Goal: Task Accomplishment & Management: Use online tool/utility

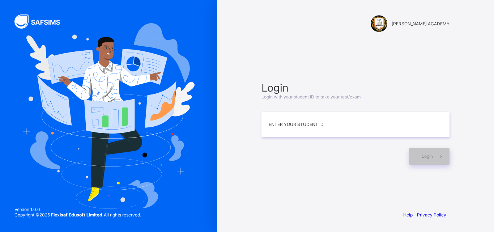
click at [241, 168] on div "[PERSON_NAME] ACADEMY Login Login with your student ID to take your test/exam E…" at bounding box center [355, 116] width 277 height 232
click at [279, 129] on input at bounding box center [355, 124] width 188 height 25
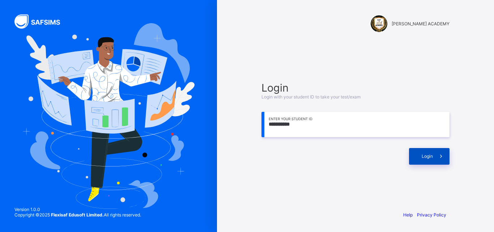
type input "**********"
click at [439, 152] on span at bounding box center [440, 156] width 17 height 17
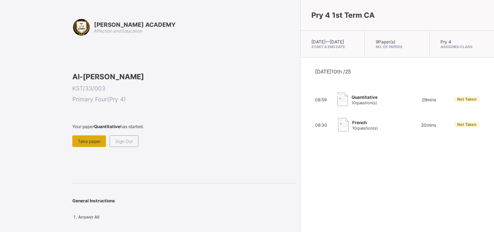
click at [98, 147] on div "Take paper" at bounding box center [89, 141] width 34 height 12
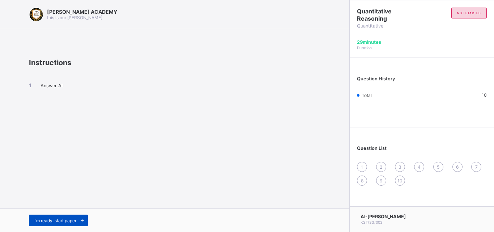
click at [81, 217] on span at bounding box center [82, 220] width 12 height 12
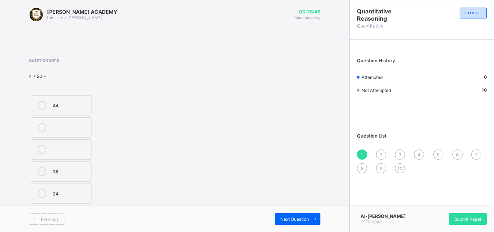
click at [83, 199] on label "24" at bounding box center [61, 193] width 61 height 20
click at [301, 218] on span "Next Question" at bounding box center [294, 218] width 29 height 5
click at [377, 152] on div "2" at bounding box center [381, 154] width 10 height 10
click at [88, 169] on label "102" at bounding box center [61, 171] width 61 height 20
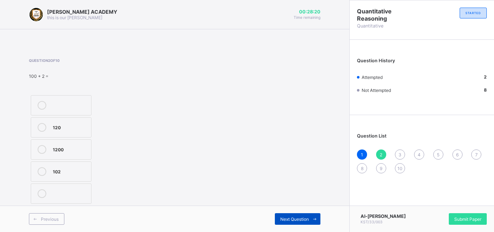
click at [278, 218] on div "Next Question" at bounding box center [298, 219] width 46 height 12
click at [237, 172] on div "Question 3 of 10 42 + 8 = 48 50 42" at bounding box center [174, 131] width 291 height 147
click at [87, 155] on label "50" at bounding box center [61, 149] width 61 height 20
click at [290, 216] on span "Next Question" at bounding box center [294, 218] width 29 height 5
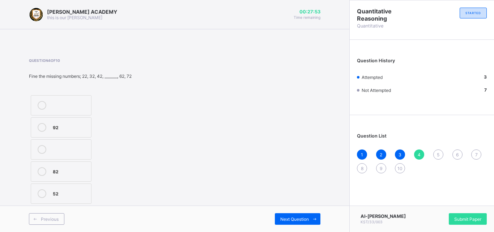
click at [42, 98] on label at bounding box center [61, 105] width 61 height 20
click at [88, 85] on div "Question 4 of 10 Fine the missing numbers; 22, 32, 42, _______, 62, 72 92 82 52" at bounding box center [82, 131] width 107 height 147
click at [89, 173] on label "82" at bounding box center [61, 171] width 61 height 20
click at [89, 184] on label "52" at bounding box center [61, 193] width 61 height 20
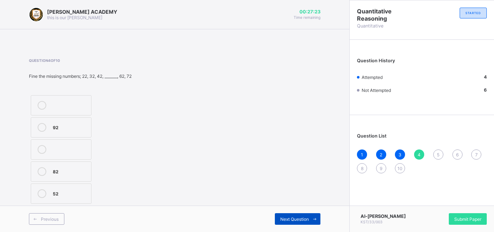
click at [284, 223] on div "Next Question" at bounding box center [298, 219] width 46 height 12
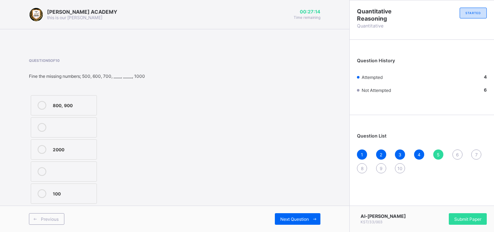
click at [80, 103] on div "800, 900" at bounding box center [73, 104] width 40 height 7
click at [289, 220] on span "Next Question" at bounding box center [294, 218] width 29 height 5
click at [79, 111] on label "3300" at bounding box center [61, 105] width 61 height 20
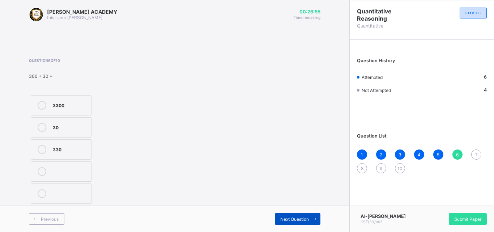
click at [298, 216] on span "Next Question" at bounding box center [294, 218] width 29 height 5
click at [87, 193] on div "99" at bounding box center [70, 192] width 35 height 7
click at [294, 216] on span "Next Question" at bounding box center [294, 218] width 29 height 5
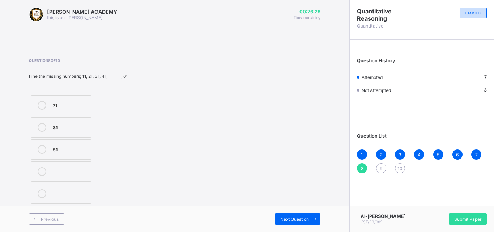
click at [66, 156] on label "51" at bounding box center [61, 149] width 61 height 20
click at [294, 215] on div "Next Question" at bounding box center [298, 219] width 46 height 12
click at [67, 198] on label "70" at bounding box center [61, 193] width 61 height 20
click at [306, 212] on div "Previous Next Question" at bounding box center [174, 218] width 349 height 26
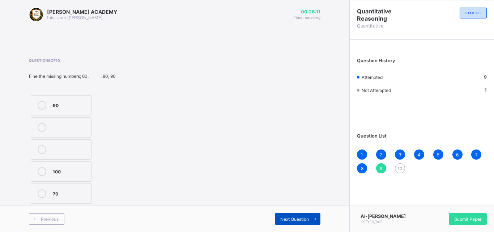
click at [305, 213] on div "Next Question" at bounding box center [298, 219] width 46 height 12
click at [90, 103] on label "50" at bounding box center [61, 105] width 61 height 20
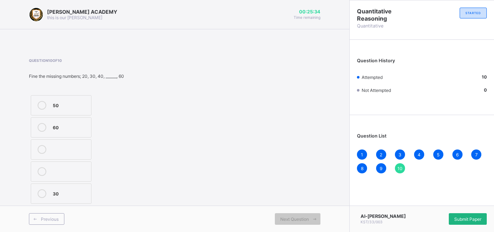
click at [454, 216] on span "Submit Paper" at bounding box center [467, 218] width 27 height 5
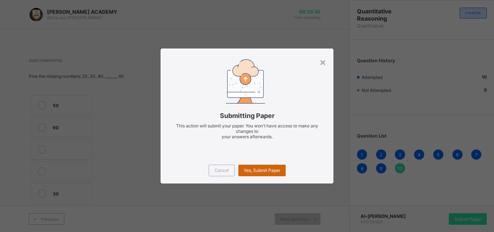
click at [265, 172] on span "Yes, Submit Paper" at bounding box center [262, 169] width 36 height 5
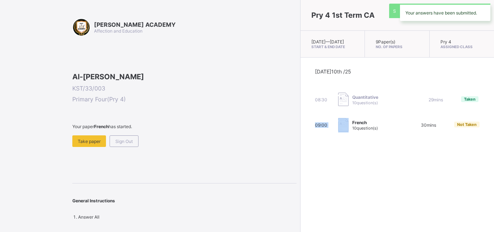
drag, startPoint x: 265, startPoint y: 172, endPoint x: 234, endPoint y: 151, distance: 36.7
click at [234, 151] on div "[PERSON_NAME] ACADEMY Affection and Education Al-[PERSON_NAME] KST/33/003 Prima…" at bounding box center [247, 116] width 494 height 232
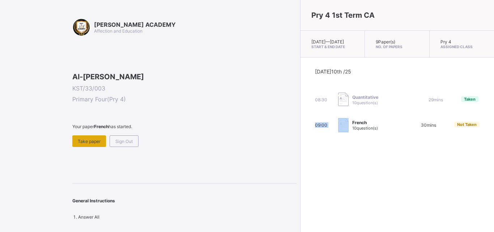
click at [96, 144] on span "Take paper" at bounding box center [89, 140] width 23 height 5
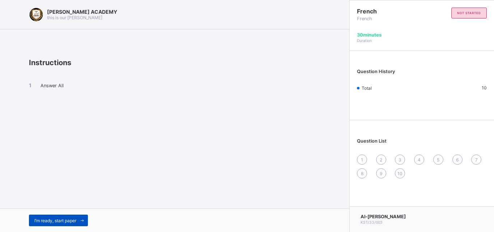
click at [75, 221] on span "I’m ready, start paper" at bounding box center [55, 220] width 42 height 5
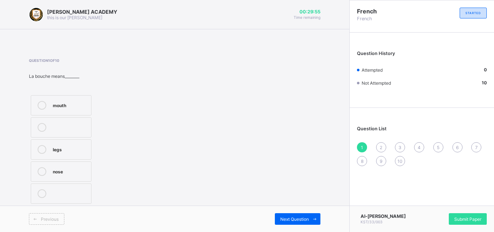
click at [81, 104] on div "mouth" at bounding box center [70, 104] width 35 height 7
click at [296, 218] on span "Next Question" at bounding box center [294, 218] width 29 height 5
click at [76, 181] on div "what is your name?" at bounding box center [70, 177] width 35 height 13
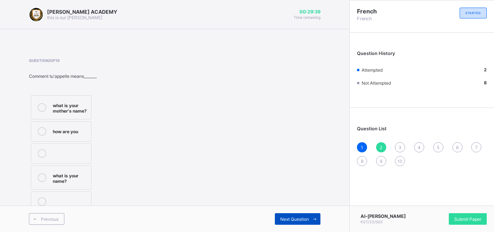
click at [315, 218] on icon at bounding box center [314, 218] width 5 height 5
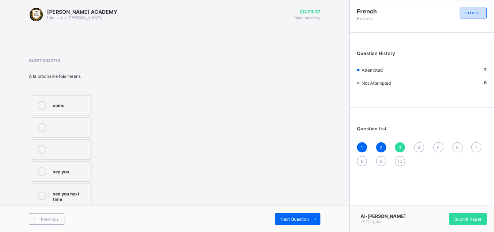
click at [212, 148] on div "Question 3 of 10 Ὰ la prochaine fois means_______ come see you see you next time" at bounding box center [174, 133] width 291 height 151
click at [82, 194] on div "see you next time" at bounding box center [70, 195] width 35 height 13
click at [302, 216] on span "Next Question" at bounding box center [294, 218] width 29 height 5
click at [74, 199] on label "customer" at bounding box center [61, 193] width 61 height 20
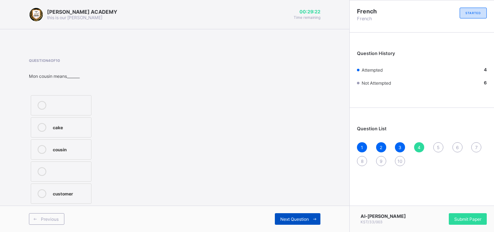
click at [299, 220] on span "Next Question" at bounding box center [294, 218] width 29 height 5
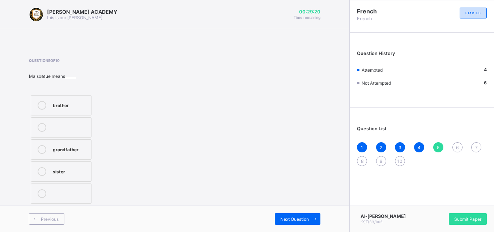
click at [0, 201] on div "[PERSON_NAME] ACADEMY this is our [PERSON_NAME] 00:29:20 Time remaining Questio…" at bounding box center [174, 116] width 349 height 232
click at [85, 165] on label "sister" at bounding box center [61, 171] width 61 height 20
click at [302, 218] on span "Next Question" at bounding box center [294, 218] width 29 height 5
click at [74, 152] on div "father" at bounding box center [70, 149] width 35 height 9
click at [279, 214] on div "Next Question" at bounding box center [298, 219] width 46 height 12
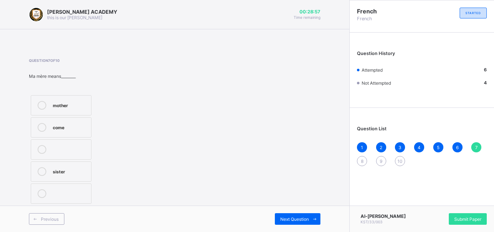
click at [276, 211] on div "Previous Next Question" at bounding box center [174, 218] width 349 height 26
click at [81, 104] on div "mother" at bounding box center [70, 104] width 35 height 7
click at [288, 219] on span "Next Question" at bounding box center [294, 218] width 29 height 5
click at [81, 196] on div "see you soon" at bounding box center [70, 192] width 35 height 7
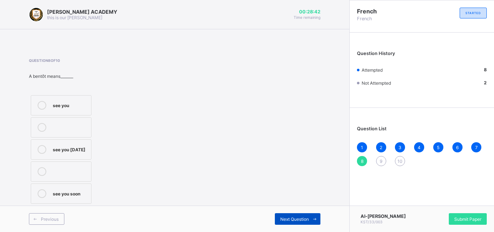
click at [280, 221] on span "Next Question" at bounding box center [294, 218] width 29 height 5
click at [77, 131] on div "sorry" at bounding box center [70, 127] width 35 height 9
click at [293, 217] on span "Next Question" at bounding box center [294, 218] width 29 height 5
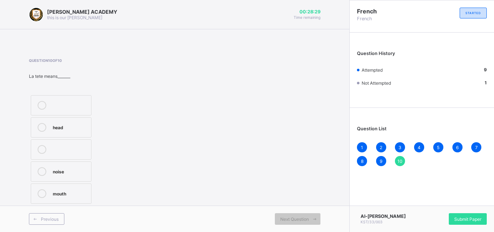
click at [66, 131] on div "head" at bounding box center [70, 127] width 35 height 9
click at [471, 218] on span "Submit Paper" at bounding box center [467, 218] width 27 height 5
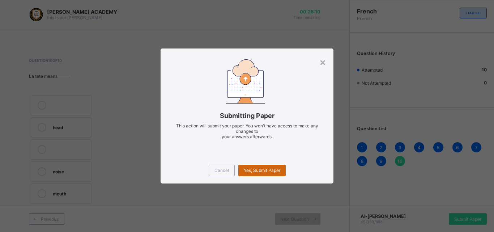
click at [276, 170] on span "Yes, Submit Paper" at bounding box center [262, 169] width 36 height 5
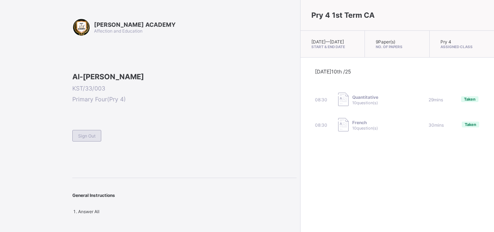
click at [94, 138] on span "Sign Out" at bounding box center [86, 135] width 17 height 5
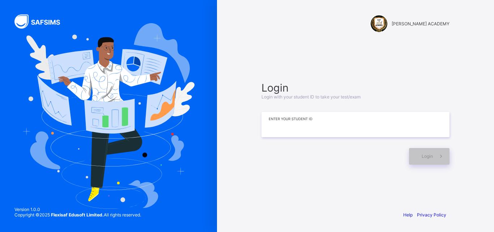
click at [273, 130] on input at bounding box center [355, 124] width 188 height 25
type input "*"
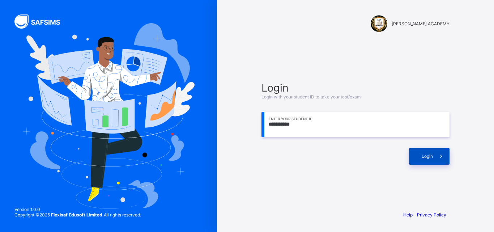
type input "**********"
click at [414, 152] on div "Login" at bounding box center [429, 156] width 40 height 17
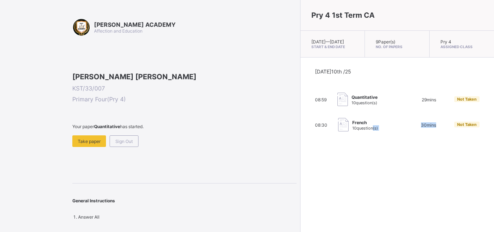
drag, startPoint x: 402, startPoint y: 154, endPoint x: 315, endPoint y: 163, distance: 87.6
click at [315, 163] on div "Pry 4 1st Term CA [DATE] — [DATE] Start & End Date 9 Paper(s) No. of Papers Pry…" at bounding box center [397, 116] width 194 height 232
click at [87, 144] on span "Take paper" at bounding box center [89, 140] width 23 height 5
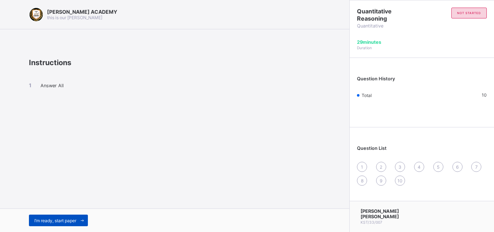
click at [77, 215] on div "I’m ready, start paper" at bounding box center [58, 220] width 59 height 12
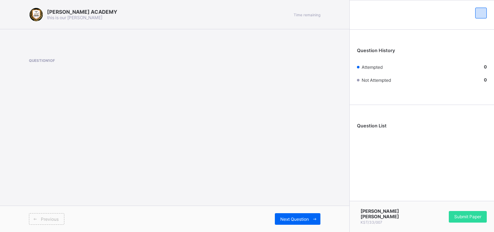
drag, startPoint x: 77, startPoint y: 196, endPoint x: 79, endPoint y: 189, distance: 6.7
click at [77, 195] on div "[PERSON_NAME] ACADEMY this is our [PERSON_NAME] Time remaining Question 1 of Pr…" at bounding box center [174, 116] width 349 height 232
click at [77, 196] on div "[PERSON_NAME] ACADEMY this is our [PERSON_NAME] Time remaining Question 1 of Pr…" at bounding box center [174, 116] width 349 height 232
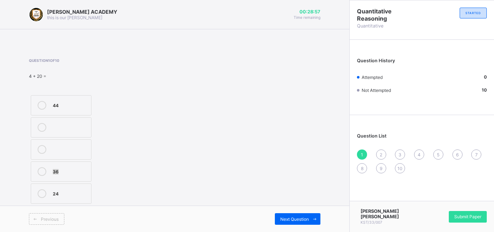
drag, startPoint x: 79, startPoint y: 178, endPoint x: 114, endPoint y: 152, distance: 43.6
click at [114, 152] on div "44 36 24" at bounding box center [82, 149] width 107 height 112
click at [81, 186] on label "24" at bounding box center [61, 193] width 61 height 20
click at [297, 211] on div "Previous Next Question" at bounding box center [174, 218] width 349 height 26
click at [277, 214] on div "Next Question" at bounding box center [298, 219] width 46 height 12
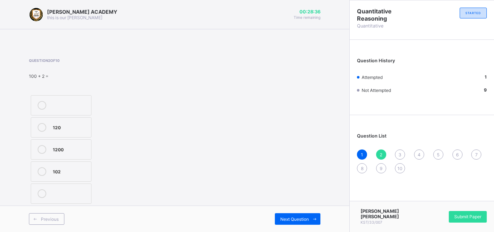
click at [50, 173] on label "102" at bounding box center [61, 171] width 61 height 20
drag, startPoint x: 50, startPoint y: 173, endPoint x: 148, endPoint y: 191, distance: 99.5
click at [148, 191] on div "Question 2 of 10 100 + 2 = 120 1200 102" at bounding box center [174, 131] width 291 height 147
click at [289, 216] on span "Next Question" at bounding box center [294, 218] width 29 height 5
drag, startPoint x: 174, startPoint y: 176, endPoint x: 106, endPoint y: 162, distance: 70.0
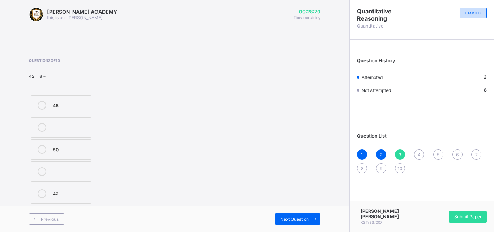
click at [106, 162] on div "Question 3 of 10 42 + 8 = 48 50 42" at bounding box center [174, 131] width 291 height 147
click at [74, 151] on div "50" at bounding box center [70, 148] width 35 height 7
click at [291, 218] on span "Next Question" at bounding box center [294, 218] width 29 height 5
click at [221, 121] on div "Question 4 of 10 Fine the missing numbers; 22, 32, 42, _______, 62, 72 92 82 52" at bounding box center [174, 131] width 291 height 147
click at [214, 113] on div "Question 4 of 10 Fine the missing numbers; 22, 32, 42, _______, 62, 72 92 82 52" at bounding box center [174, 131] width 291 height 147
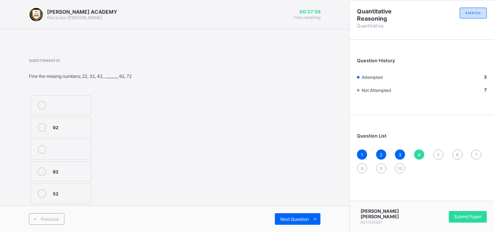
click at [77, 197] on div "52" at bounding box center [70, 193] width 35 height 9
click at [284, 215] on div "Next Question" at bounding box center [298, 219] width 46 height 12
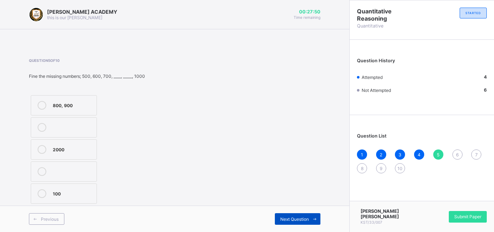
click at [280, 214] on div "Next Question" at bounding box center [298, 219] width 46 height 12
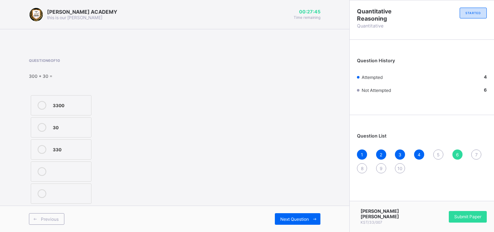
click at [436, 156] on div "5" at bounding box center [438, 154] width 10 height 10
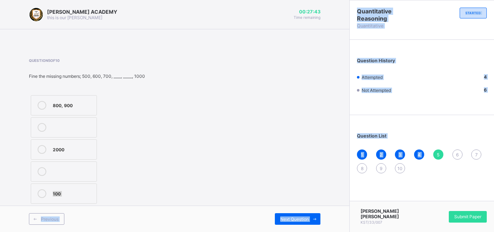
drag, startPoint x: 424, startPoint y: 155, endPoint x: 343, endPoint y: 139, distance: 83.3
click at [343, 139] on div "[PERSON_NAME] ACADEMY this is our [PERSON_NAME] 00:27:43 Time remaining Questio…" at bounding box center [247, 116] width 494 height 232
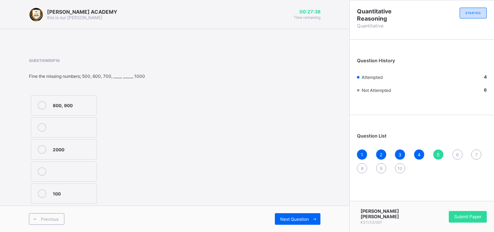
drag, startPoint x: 266, startPoint y: 118, endPoint x: 241, endPoint y: 118, distance: 25.3
click at [241, 118] on div "Question 5 of 10 Fine the missing numbers; 500, 600, 700, ____, _____, 1000 800…" at bounding box center [174, 131] width 291 height 147
click at [68, 109] on label "800, 900" at bounding box center [64, 105] width 66 height 20
click at [280, 214] on div "Next Question" at bounding box center [298, 219] width 46 height 12
drag, startPoint x: 280, startPoint y: 214, endPoint x: 257, endPoint y: 185, distance: 37.0
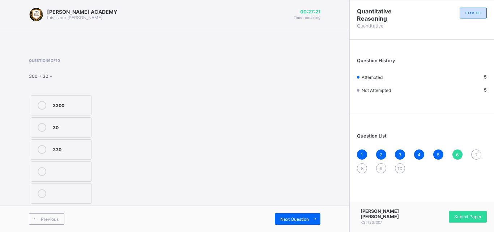
click at [280, 214] on div "Next Question" at bounding box center [298, 219] width 46 height 12
drag, startPoint x: 257, startPoint y: 185, endPoint x: 248, endPoint y: 179, distance: 10.9
click at [250, 180] on div "Question 6 of 10 300 + 30 = 3300 30 330" at bounding box center [174, 131] width 291 height 147
click at [456, 155] on span "6" at bounding box center [457, 154] width 3 height 5
click at [78, 139] on label "330" at bounding box center [61, 149] width 61 height 20
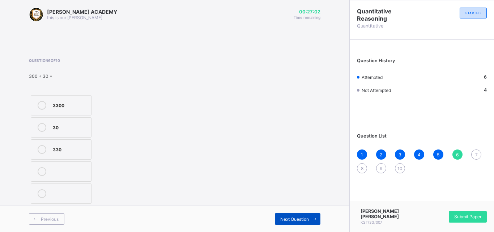
click at [289, 215] on div "Next Question" at bounding box center [298, 219] width 46 height 12
drag, startPoint x: 199, startPoint y: 170, endPoint x: 188, endPoint y: 154, distance: 19.2
click at [188, 154] on div "Question 7 of 10 90 + 9 = 909 190 99" at bounding box center [174, 131] width 291 height 147
click at [69, 189] on div "99" at bounding box center [70, 192] width 35 height 7
click at [281, 221] on span "Next Question" at bounding box center [294, 218] width 29 height 5
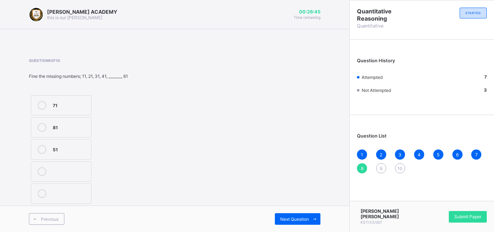
drag, startPoint x: 197, startPoint y: 158, endPoint x: 146, endPoint y: 137, distance: 54.1
click at [146, 137] on div "Question 8 of 10 Fine the missing numbers; 11, 21, 31, 41, _______, 61 71 81 51" at bounding box center [174, 131] width 291 height 147
click at [79, 156] on label "51" at bounding box center [61, 149] width 61 height 20
click at [288, 215] on div "Next Question" at bounding box center [298, 219] width 46 height 12
click at [83, 198] on label "70" at bounding box center [61, 193] width 61 height 20
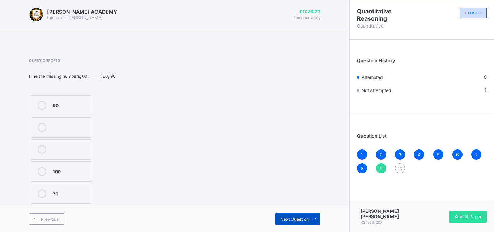
click at [285, 217] on span "Next Question" at bounding box center [294, 218] width 29 height 5
drag, startPoint x: 82, startPoint y: 133, endPoint x: 71, endPoint y: 119, distance: 18.3
click at [71, 119] on div "50 60 30" at bounding box center [82, 149] width 107 height 112
click at [55, 102] on div "50" at bounding box center [70, 104] width 35 height 7
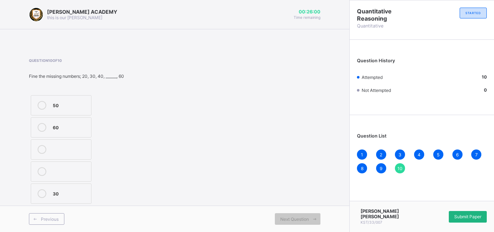
click at [468, 218] on span "Submit Paper" at bounding box center [467, 216] width 27 height 5
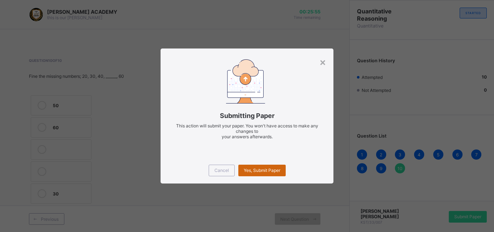
click at [259, 171] on span "Yes, Submit Paper" at bounding box center [262, 169] width 36 height 5
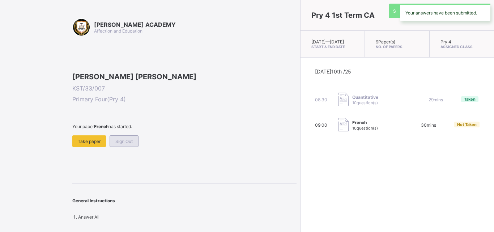
drag, startPoint x: 164, startPoint y: 187, endPoint x: 133, endPoint y: 193, distance: 31.7
click at [155, 147] on div "Your paper French has started. Take paper Sign Out" at bounding box center [184, 135] width 224 height 23
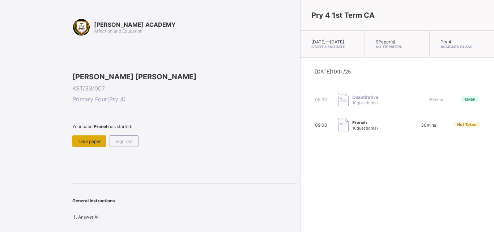
click at [88, 144] on span "Take paper" at bounding box center [89, 140] width 23 height 5
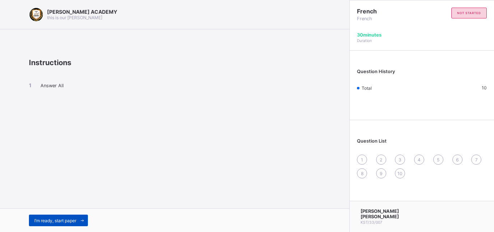
click at [65, 220] on span "I’m ready, start paper" at bounding box center [55, 220] width 42 height 5
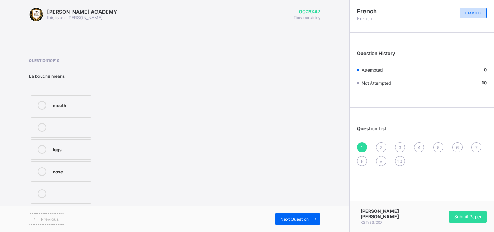
drag, startPoint x: 64, startPoint y: 118, endPoint x: 71, endPoint y: 95, distance: 23.3
click at [71, 95] on div "mouth legs nose" at bounding box center [61, 149] width 64 height 112
click at [71, 95] on label "mouth" at bounding box center [61, 105] width 61 height 20
click at [295, 215] on div "Next Question" at bounding box center [298, 219] width 46 height 12
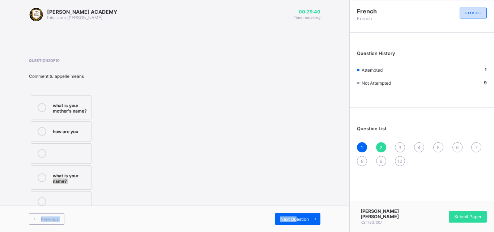
drag, startPoint x: 295, startPoint y: 215, endPoint x: 237, endPoint y: 170, distance: 72.6
click at [237, 170] on div "[PERSON_NAME] ACADEMY this is our [PERSON_NAME] 00:29:40 Time remaining Questio…" at bounding box center [174, 116] width 349 height 232
click at [61, 174] on div "what is your name?" at bounding box center [70, 177] width 35 height 13
click at [291, 218] on span "Next Question" at bounding box center [294, 218] width 29 height 5
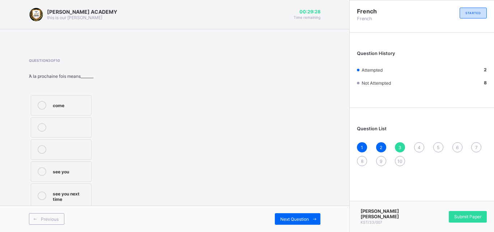
click at [207, 162] on div "Question 3 of 10 Ὰ la prochaine fois means_______ come see you see you next time" at bounding box center [174, 133] width 291 height 151
click at [194, 155] on div "Question 3 of 10 Ὰ la prochaine fois means_______ come see you see you next time" at bounding box center [174, 133] width 291 height 151
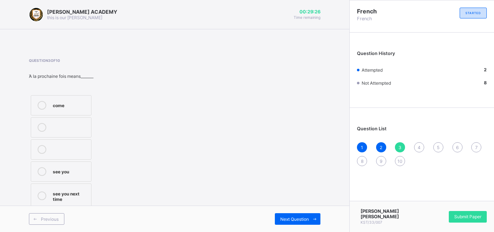
click at [194, 155] on div "Question 3 of 10 Ὰ la prochaine fois means_______ come see you see you next time" at bounding box center [174, 133] width 291 height 151
click at [67, 180] on label "see you" at bounding box center [61, 171] width 61 height 20
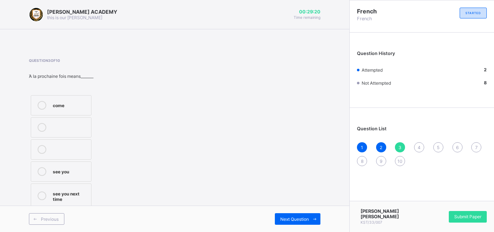
click at [67, 180] on label "see you" at bounding box center [61, 171] width 61 height 20
click at [67, 181] on label "see you" at bounding box center [61, 171] width 61 height 20
click at [44, 200] on div at bounding box center [42, 195] width 14 height 13
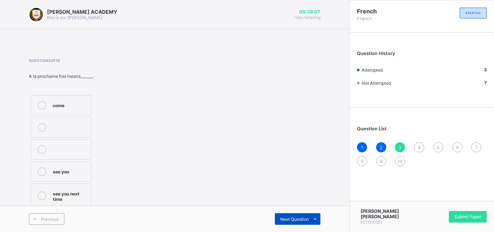
click at [294, 220] on span "Next Question" at bounding box center [294, 218] width 29 height 5
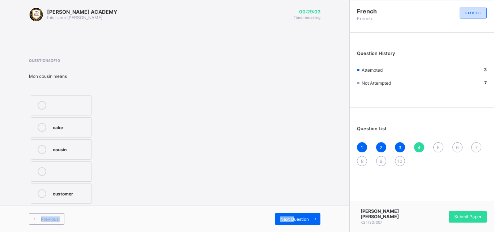
drag, startPoint x: 294, startPoint y: 220, endPoint x: 232, endPoint y: 190, distance: 69.0
click at [232, 190] on div "[PERSON_NAME] ACADEMY this is our [PERSON_NAME] 00:29:03 Time remaining Questio…" at bounding box center [174, 116] width 349 height 232
click at [58, 146] on div "cousin" at bounding box center [70, 148] width 35 height 7
click at [295, 214] on div "Next Question" at bounding box center [298, 219] width 46 height 12
click at [80, 164] on label "sister" at bounding box center [61, 171] width 61 height 20
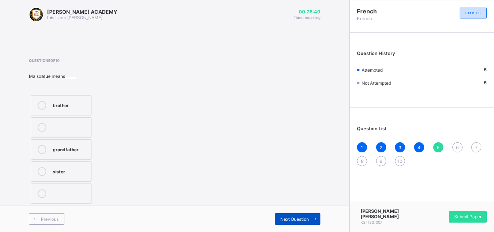
click at [296, 217] on span "Next Question" at bounding box center [294, 218] width 29 height 5
click at [90, 150] on label "father" at bounding box center [61, 149] width 61 height 20
click at [298, 215] on div "Next Question" at bounding box center [298, 219] width 46 height 12
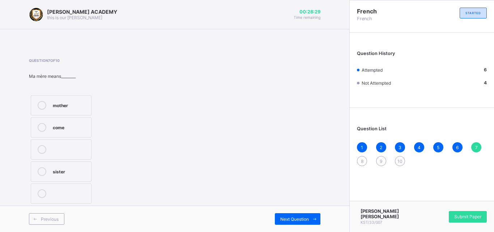
click at [53, 108] on div "mother" at bounding box center [70, 105] width 35 height 9
click at [297, 215] on div "Next Question" at bounding box center [298, 219] width 46 height 12
click at [75, 189] on label "see you soon" at bounding box center [61, 193] width 61 height 20
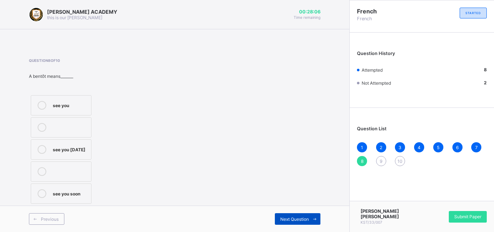
click at [299, 215] on div "Next Question" at bounding box center [298, 219] width 46 height 12
click at [60, 119] on label "sorry" at bounding box center [61, 127] width 61 height 20
click at [296, 214] on div "Next Question" at bounding box center [298, 219] width 46 height 12
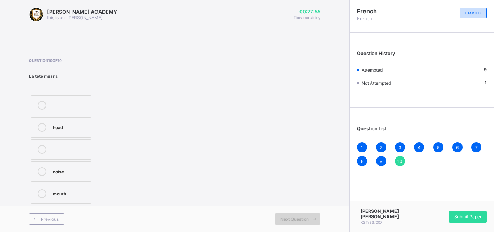
click at [290, 217] on span "Next Question" at bounding box center [294, 218] width 29 height 5
drag, startPoint x: 261, startPoint y: 199, endPoint x: 237, endPoint y: 173, distance: 36.1
click at [237, 173] on div "Question 10 of 10 La tete means_______ head noise mouth" at bounding box center [174, 131] width 291 height 147
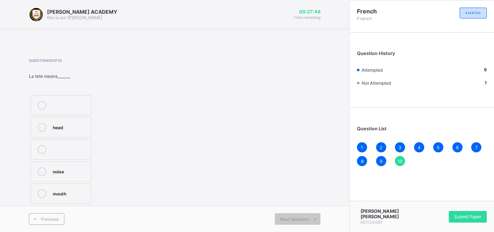
drag, startPoint x: 183, startPoint y: 149, endPoint x: 69, endPoint y: 122, distance: 116.5
click at [69, 122] on div "Question 10 of 10 La tete means_______ head noise mouth" at bounding box center [174, 131] width 291 height 147
click at [67, 126] on div "head" at bounding box center [70, 126] width 35 height 7
click at [468, 216] on span "Submit Paper" at bounding box center [467, 216] width 27 height 5
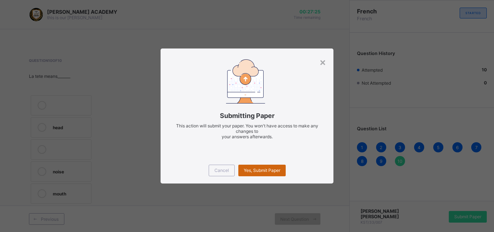
click at [255, 168] on span "Yes, Submit Paper" at bounding box center [262, 169] width 36 height 5
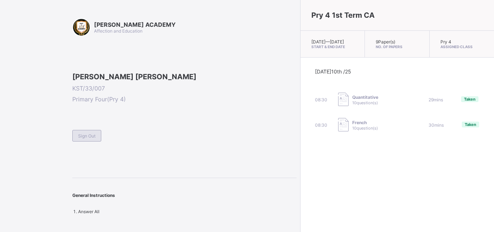
click at [87, 138] on span "Sign Out" at bounding box center [86, 135] width 17 height 5
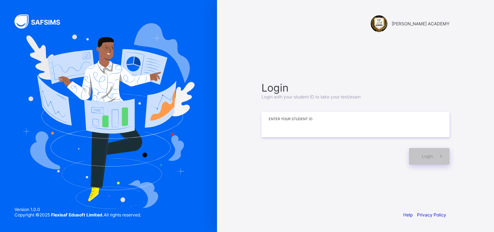
click at [282, 133] on input at bounding box center [355, 124] width 188 height 25
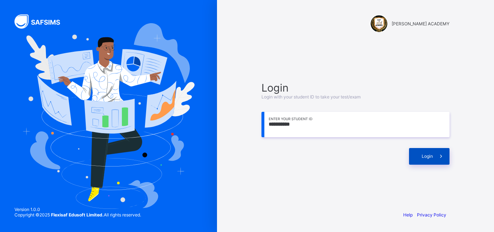
type input "**********"
click at [422, 152] on div "Login" at bounding box center [429, 156] width 40 height 17
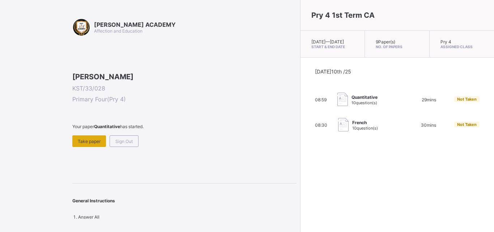
click at [82, 147] on div "Take paper" at bounding box center [89, 141] width 34 height 12
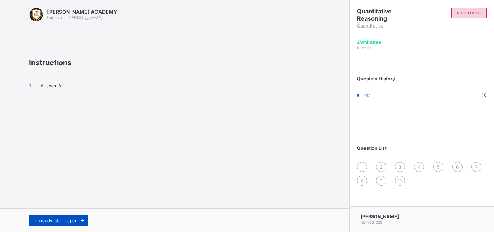
click at [72, 221] on span "I’m ready, start paper" at bounding box center [55, 220] width 42 height 5
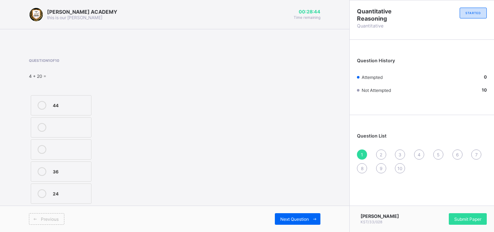
click at [74, 190] on div "24" at bounding box center [70, 192] width 35 height 7
click at [290, 219] on span "Next Question" at bounding box center [294, 218] width 29 height 5
click at [70, 168] on div "102" at bounding box center [70, 170] width 35 height 7
click at [281, 218] on span "Next Question" at bounding box center [294, 218] width 29 height 5
click at [80, 152] on div "50" at bounding box center [70, 148] width 35 height 7
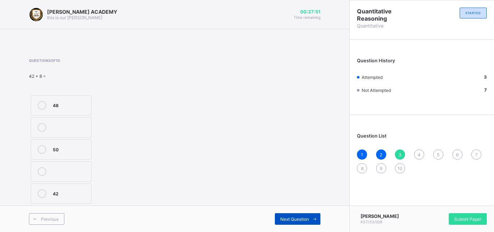
click at [287, 217] on span "Next Question" at bounding box center [294, 218] width 29 height 5
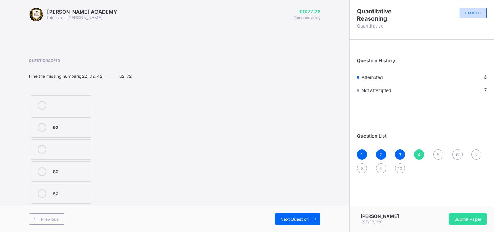
click at [188, 177] on div "Question 4 of 10 Fine the missing numbers; 22, 32, 42, _______, 62, 72 92 82 52" at bounding box center [174, 131] width 291 height 147
click at [75, 197] on div "52" at bounding box center [70, 193] width 35 height 9
click at [291, 216] on span "Next Question" at bounding box center [294, 218] width 29 height 5
click at [225, 143] on div "Question 5 of 10 Fine the missing numbers; 500, 600, 700, ____, _____, 1000 800…" at bounding box center [174, 131] width 291 height 147
drag, startPoint x: 169, startPoint y: 104, endPoint x: 80, endPoint y: 110, distance: 89.5
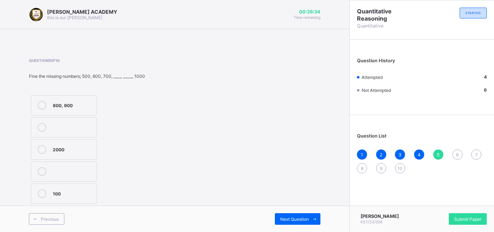
click at [80, 110] on div "Question 5 of 10 Fine the missing numbers; 500, 600, 700, ____, _____, 1000 800…" at bounding box center [174, 131] width 291 height 147
click at [80, 110] on label "800, 900" at bounding box center [64, 105] width 66 height 20
click at [299, 218] on span "Next Question" at bounding box center [294, 218] width 29 height 5
click at [73, 146] on div "330" at bounding box center [70, 148] width 35 height 7
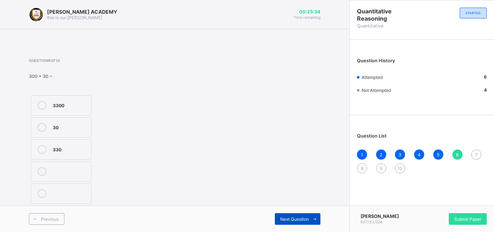
click at [295, 220] on span "Next Question" at bounding box center [294, 218] width 29 height 5
click at [75, 192] on div "99" at bounding box center [70, 192] width 35 height 7
click at [283, 216] on span "Next Question" at bounding box center [294, 218] width 29 height 5
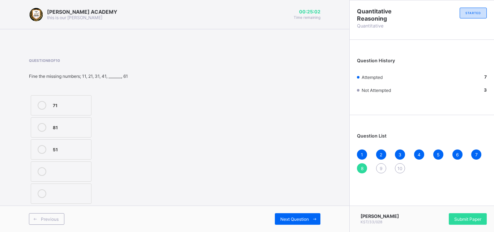
click at [75, 145] on label "51" at bounding box center [61, 149] width 61 height 20
click at [289, 218] on span "Next Question" at bounding box center [294, 218] width 29 height 5
click at [51, 190] on label "70" at bounding box center [61, 193] width 61 height 20
click at [287, 218] on span "Next Question" at bounding box center [294, 218] width 29 height 5
click at [80, 107] on div "50" at bounding box center [70, 104] width 35 height 7
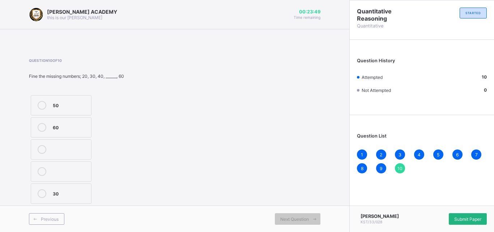
click at [466, 216] on span "Submit Paper" at bounding box center [467, 218] width 27 height 5
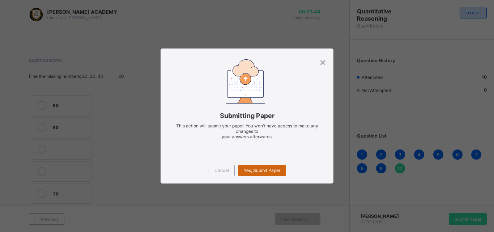
click at [262, 170] on span "Yes, Submit Paper" at bounding box center [262, 169] width 36 height 5
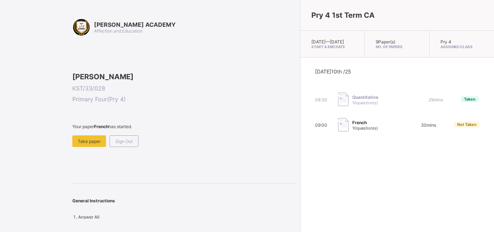
click at [300, 170] on div "Pry 4 1st Term CA [DATE] — [DATE] Start & End Date 9 Paper(s) No. of Papers Pry…" at bounding box center [397, 116] width 194 height 232
click at [82, 144] on span "Take paper" at bounding box center [89, 140] width 23 height 5
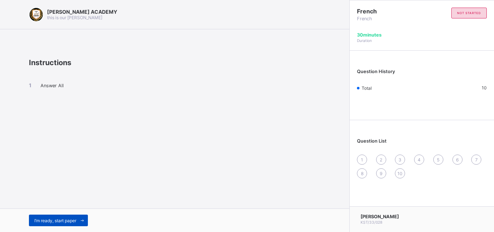
click at [71, 221] on span "I’m ready, start paper" at bounding box center [55, 220] width 42 height 5
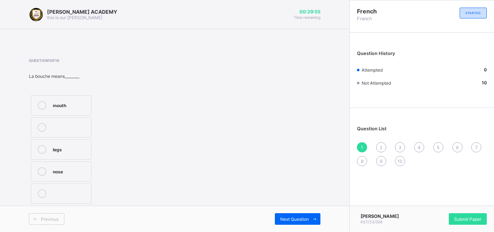
click at [77, 101] on div "mouth" at bounding box center [70, 104] width 35 height 7
drag, startPoint x: 175, startPoint y: 106, endPoint x: 199, endPoint y: 114, distance: 25.0
click at [199, 114] on div "Question 1 of 10 La bouche means________ mouth legs nose" at bounding box center [174, 131] width 291 height 147
click at [288, 214] on div "Next Question" at bounding box center [298, 219] width 46 height 12
click at [77, 131] on div "how are you" at bounding box center [70, 130] width 35 height 7
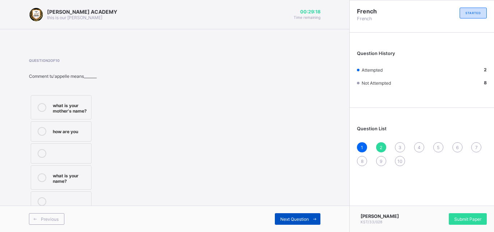
click at [289, 220] on span "Next Question" at bounding box center [294, 218] width 29 height 5
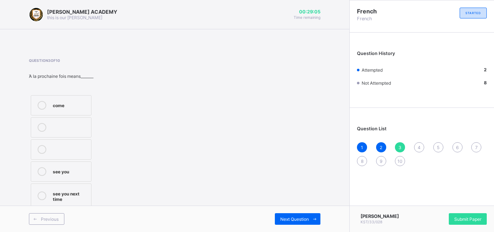
click at [78, 194] on div "see you next time" at bounding box center [70, 195] width 35 height 13
click at [285, 219] on span "Next Question" at bounding box center [294, 218] width 29 height 5
click at [76, 151] on div "cousin" at bounding box center [70, 148] width 35 height 7
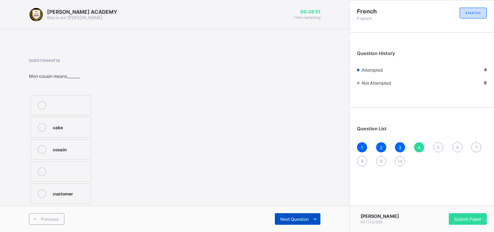
click at [300, 215] on div "Next Question" at bounding box center [298, 219] width 46 height 12
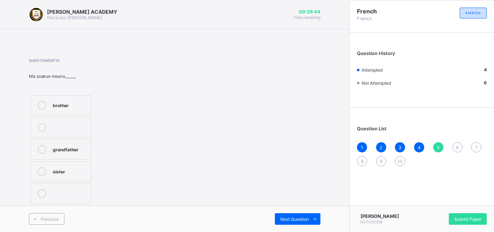
click at [66, 173] on div "sister" at bounding box center [70, 170] width 35 height 7
click at [285, 217] on span "Next Question" at bounding box center [294, 218] width 29 height 5
click at [77, 146] on div "father" at bounding box center [70, 148] width 35 height 7
click at [285, 220] on span "Next Question" at bounding box center [294, 218] width 29 height 5
click at [73, 104] on div "mother" at bounding box center [70, 104] width 35 height 7
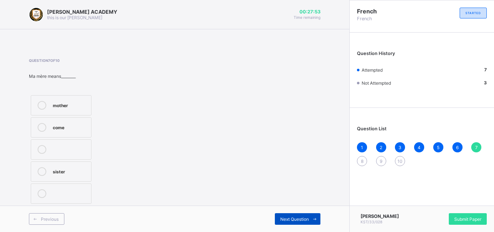
click at [294, 216] on span "Next Question" at bounding box center [294, 218] width 29 height 5
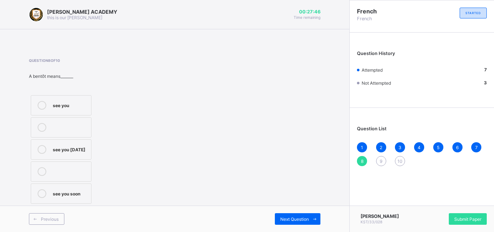
click at [78, 196] on div "see you soon" at bounding box center [70, 192] width 35 height 7
click at [293, 216] on span "Next Question" at bounding box center [294, 218] width 29 height 5
click at [81, 126] on div "sorry" at bounding box center [70, 126] width 35 height 7
click at [284, 216] on span "Next Question" at bounding box center [294, 218] width 29 height 5
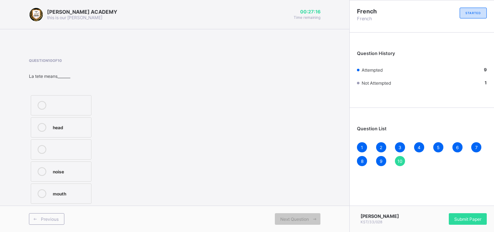
click at [81, 124] on div "head" at bounding box center [70, 126] width 35 height 7
click at [360, 143] on div "1" at bounding box center [362, 147] width 10 height 10
click at [303, 214] on div "Next Question" at bounding box center [298, 219] width 46 height 12
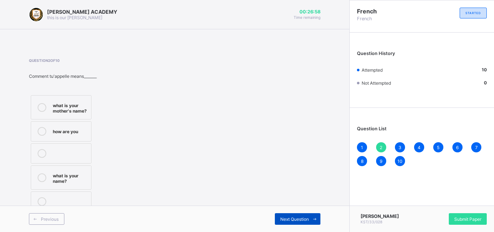
click at [282, 221] on div "Next Question" at bounding box center [298, 219] width 46 height 12
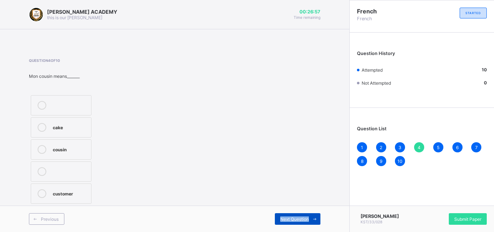
click at [282, 221] on div "Next Question" at bounding box center [298, 219] width 46 height 12
click at [282, 221] on span "Next Question" at bounding box center [294, 218] width 29 height 5
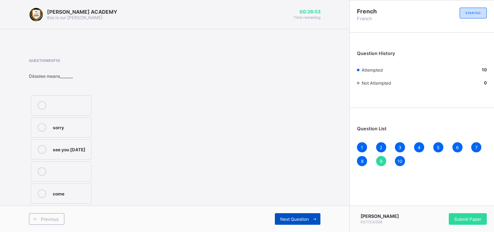
click at [282, 221] on span "Next Question" at bounding box center [294, 218] width 29 height 5
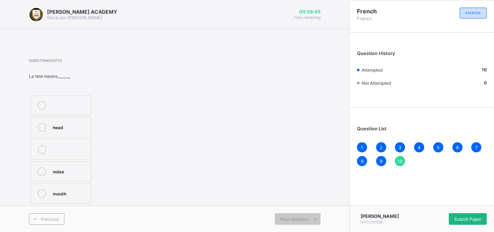
click at [463, 216] on span "Submit Paper" at bounding box center [467, 218] width 27 height 5
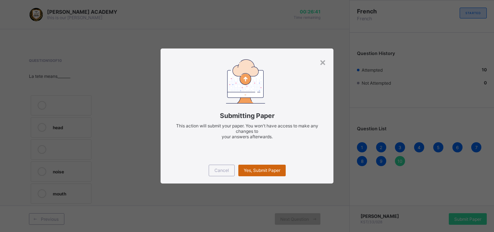
click at [265, 171] on span "Yes, Submit Paper" at bounding box center [262, 169] width 36 height 5
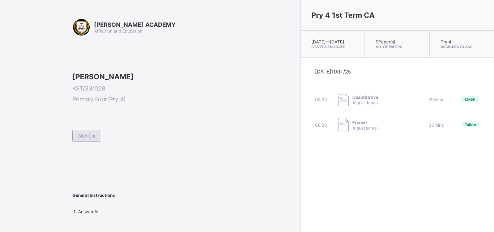
click at [89, 138] on span "Sign Out" at bounding box center [86, 135] width 17 height 5
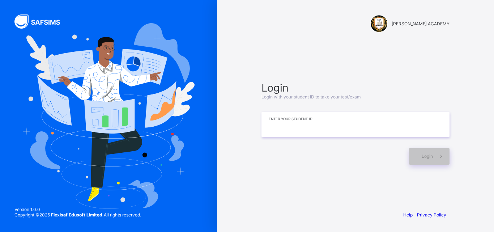
click at [278, 135] on input at bounding box center [355, 124] width 188 height 25
click at [289, 124] on input "********" at bounding box center [355, 124] width 188 height 25
click at [298, 121] on input "*********" at bounding box center [355, 124] width 188 height 25
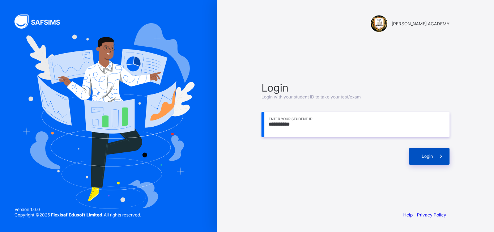
type input "**********"
click at [416, 159] on div "Login" at bounding box center [429, 156] width 40 height 17
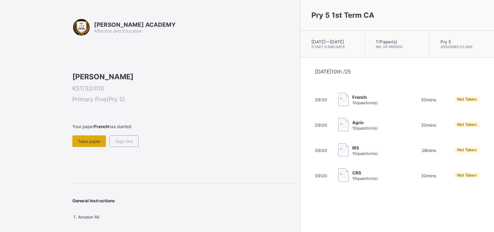
click at [96, 144] on span "Take paper" at bounding box center [89, 140] width 23 height 5
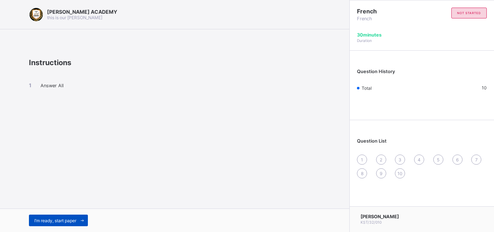
click at [74, 221] on span "I’m ready, start paper" at bounding box center [55, 220] width 42 height 5
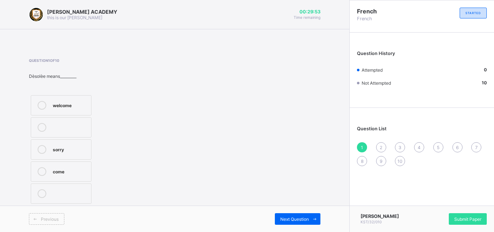
click at [84, 106] on div "welcome" at bounding box center [70, 104] width 35 height 7
click at [278, 197] on div "Question 1 of 10 Dѐsolѐe means_________ welcome sorry come" at bounding box center [174, 131] width 291 height 147
click at [287, 213] on div "Next Question" at bounding box center [298, 219] width 46 height 12
click at [88, 107] on label "Praia" at bounding box center [61, 105] width 61 height 20
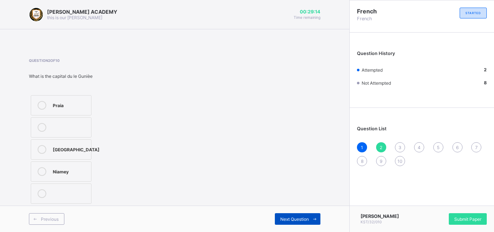
click at [314, 218] on icon at bounding box center [314, 218] width 5 height 5
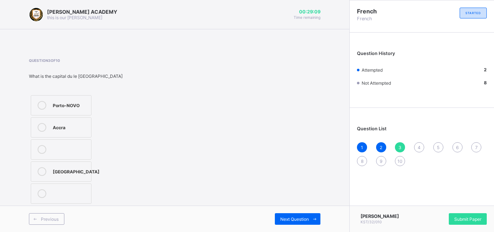
click at [78, 101] on div "Porto-NOVO" at bounding box center [70, 104] width 35 height 7
click at [283, 216] on span "Next Question" at bounding box center [294, 218] width 29 height 5
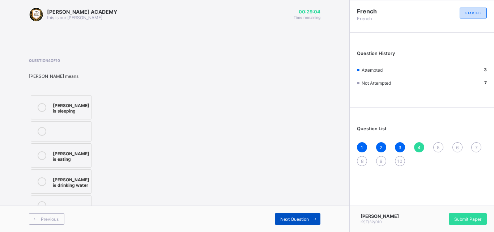
click at [283, 216] on span "Next Question" at bounding box center [294, 218] width 29 height 5
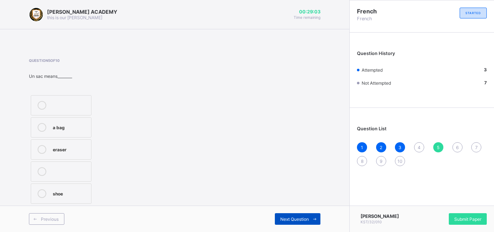
click at [283, 216] on span "Next Question" at bounding box center [294, 218] width 29 height 5
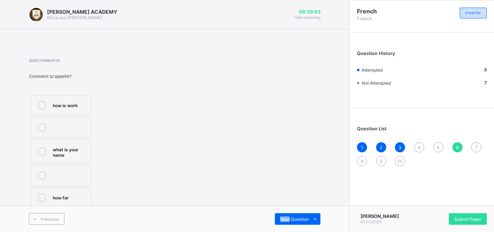
drag, startPoint x: 283, startPoint y: 216, endPoint x: 262, endPoint y: 212, distance: 21.3
click at [272, 215] on div "Next Question" at bounding box center [248, 219] width 146 height 12
click at [77, 149] on div "what is your name" at bounding box center [70, 151] width 35 height 13
click at [281, 216] on span "Next Question" at bounding box center [294, 218] width 29 height 5
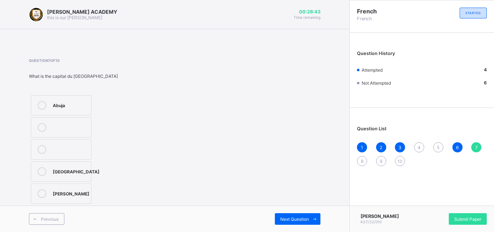
click at [418, 142] on div "4" at bounding box center [419, 147] width 10 height 10
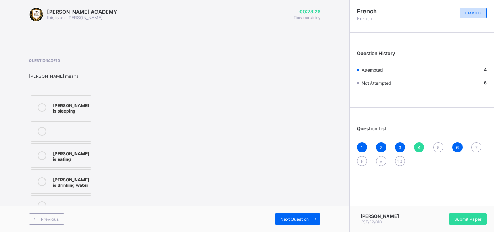
click at [74, 106] on div "[PERSON_NAME] is sleeping" at bounding box center [71, 107] width 36 height 13
click at [68, 156] on div "[PERSON_NAME] is eating" at bounding box center [71, 155] width 36 height 13
click at [287, 215] on div "Next Question" at bounding box center [298, 219] width 46 height 12
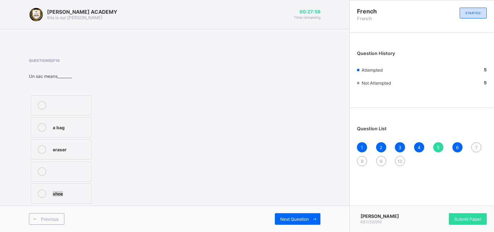
drag, startPoint x: 249, startPoint y: 190, endPoint x: 219, endPoint y: 177, distance: 32.7
click at [219, 177] on div "Question 5 of 10 Un sac means________ a bag eraser shoe" at bounding box center [174, 131] width 291 height 147
click at [66, 127] on div "a bag" at bounding box center [70, 126] width 35 height 7
click at [302, 218] on span "Next Question" at bounding box center [294, 218] width 29 height 5
click at [469, 146] on div "1 2 3 4 5 6 7 8 9 10" at bounding box center [422, 154] width 130 height 24
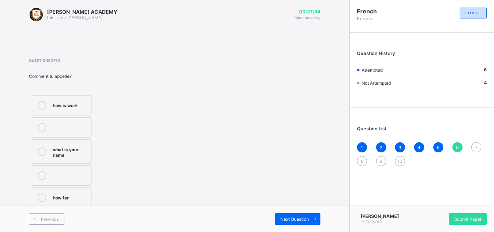
click at [477, 145] on span "7" at bounding box center [476, 147] width 3 height 5
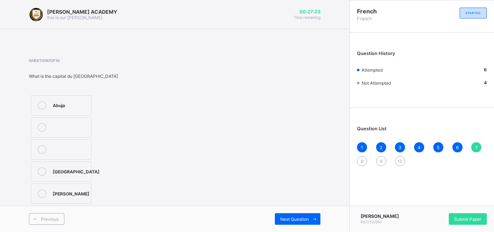
click at [59, 100] on label "Abuja" at bounding box center [61, 105] width 61 height 20
click at [362, 161] on span "8" at bounding box center [362, 160] width 3 height 5
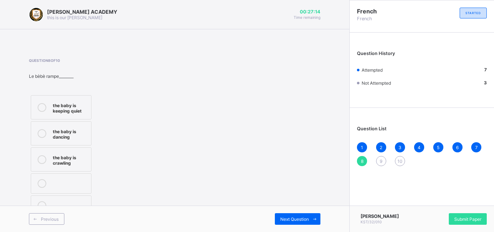
click at [61, 107] on div "the baby is keeping quiet" at bounding box center [70, 107] width 35 height 13
click at [287, 222] on div "Next Question" at bounding box center [298, 219] width 46 height 12
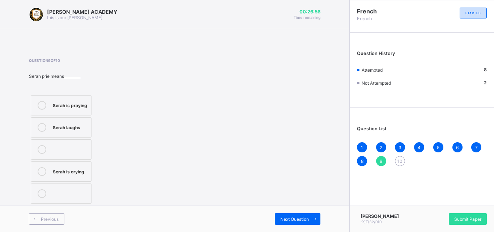
click at [80, 99] on label "Serah is praying" at bounding box center [61, 105] width 61 height 20
click at [292, 217] on span "Next Question" at bounding box center [294, 218] width 29 height 5
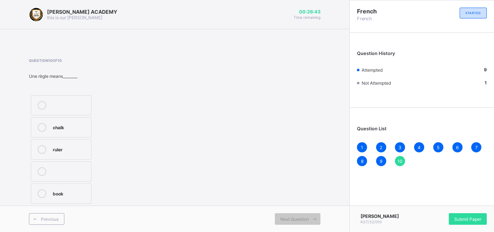
click at [55, 150] on div "ruler" at bounding box center [70, 148] width 35 height 7
click at [459, 214] on div "Submit Paper" at bounding box center [467, 219] width 38 height 12
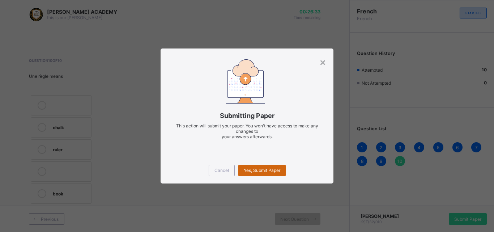
click at [242, 166] on div "Yes, Submit Paper" at bounding box center [261, 170] width 47 height 12
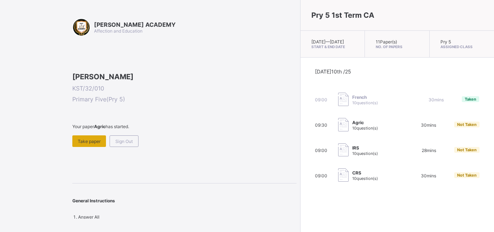
click at [85, 144] on span "Take paper" at bounding box center [89, 140] width 23 height 5
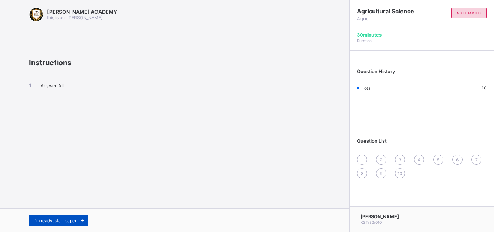
click at [68, 219] on span "I’m ready, start paper" at bounding box center [55, 220] width 42 height 5
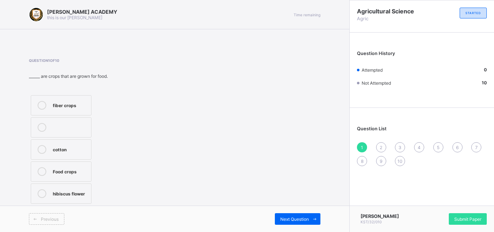
click at [68, 219] on div "Previous" at bounding box center [102, 219] width 146 height 12
click at [74, 103] on div "fiber crops" at bounding box center [70, 104] width 35 height 7
click at [293, 215] on div "Next Question" at bounding box center [298, 219] width 46 height 12
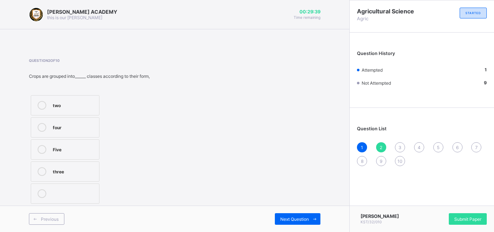
click at [229, 199] on div "Question 2 of 10 Crops are grouped into______ classes according to their form, …" at bounding box center [174, 131] width 291 height 147
drag, startPoint x: 229, startPoint y: 199, endPoint x: 212, endPoint y: 193, distance: 18.7
click at [212, 193] on div "Question 2 of 10 Crops are grouped into______ classes according to their form, …" at bounding box center [174, 131] width 291 height 147
click at [93, 143] on label "Five" at bounding box center [65, 149] width 69 height 20
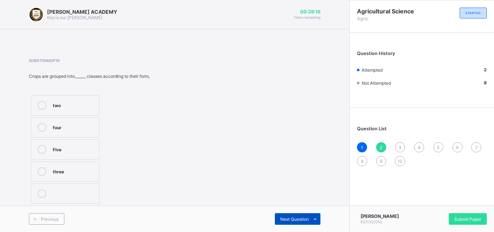
click at [299, 214] on div "Next Question" at bounding box center [298, 219] width 46 height 12
click at [146, 146] on div "soil profile top soil humus plants" at bounding box center [87, 149] width 117 height 112
click at [83, 141] on label "humus" at bounding box center [64, 149] width 66 height 20
click at [56, 129] on div "top soil" at bounding box center [73, 126] width 40 height 7
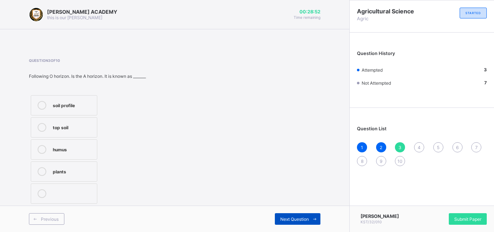
click at [301, 218] on span "Next Question" at bounding box center [294, 218] width 29 height 5
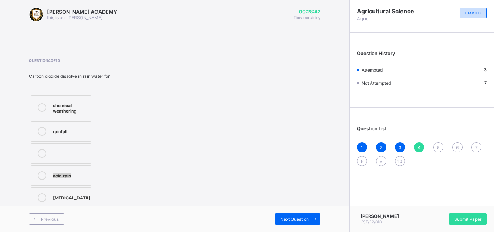
drag, startPoint x: 179, startPoint y: 176, endPoint x: 150, endPoint y: 155, distance: 35.6
click at [150, 155] on div "Question 4 of 10 Carbon dioxide dissolve in rain water for______ chemical weath…" at bounding box center [174, 133] width 291 height 151
click at [70, 177] on div "acid rain" at bounding box center [70, 174] width 35 height 7
click at [287, 215] on div "Next Question" at bounding box center [298, 219] width 46 height 12
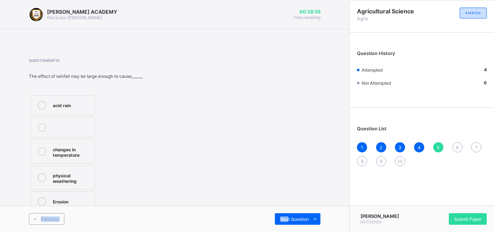
drag, startPoint x: 287, startPoint y: 215, endPoint x: 264, endPoint y: 200, distance: 27.3
click at [264, 200] on div "[PERSON_NAME] ACADEMY this is our [PERSON_NAME] 00:28:29 Time remaining Questio…" at bounding box center [174, 116] width 349 height 232
click at [264, 200] on div "Question 5 of 10 The effect of rainfall may be large enough to cause______ acid…" at bounding box center [174, 135] width 291 height 155
click at [81, 201] on div "Erosion" at bounding box center [72, 200] width 38 height 7
click at [283, 218] on span "Next Question" at bounding box center [294, 218] width 29 height 5
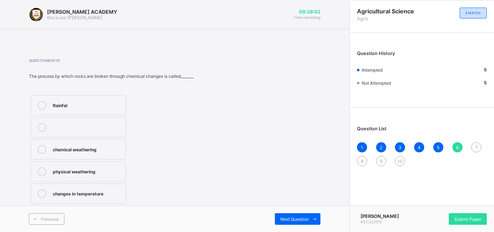
click at [108, 102] on div "Rainfal" at bounding box center [87, 104] width 69 height 7
click at [197, 167] on div "Question 6 of 10 The process by which rocks are broken through chemical changes…" at bounding box center [174, 131] width 291 height 147
click at [284, 214] on div "Next Question" at bounding box center [298, 219] width 46 height 12
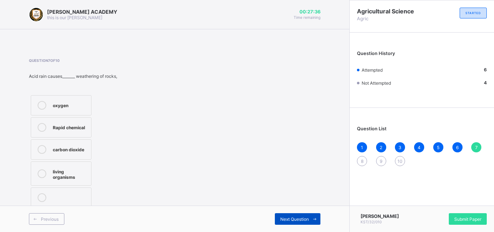
click at [284, 214] on div "Next Question" at bounding box center [298, 219] width 46 height 12
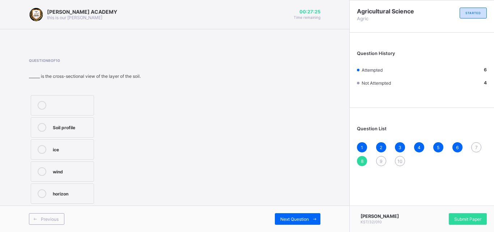
click at [475, 143] on div "7" at bounding box center [476, 147] width 10 height 10
click at [72, 150] on div "carbon dioxide" at bounding box center [70, 148] width 35 height 7
click at [280, 211] on div "Previous Next Question" at bounding box center [174, 218] width 349 height 26
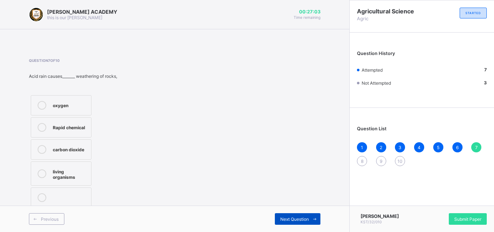
click at [284, 219] on span "Next Question" at bounding box center [294, 218] width 29 height 5
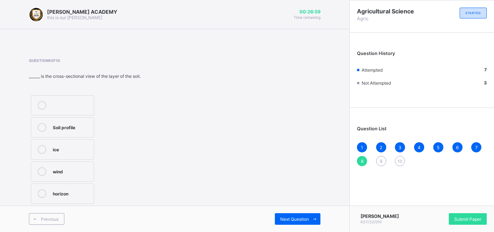
click at [250, 205] on div "Question 8 of 10 ______ is the cross-sectional view of the layer of the soil. S…" at bounding box center [174, 131] width 291 height 147
click at [83, 119] on label "Soil profile" at bounding box center [62, 127] width 63 height 20
click at [280, 214] on div "Next Question" at bounding box center [298, 219] width 46 height 12
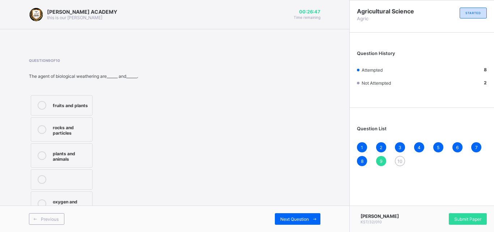
click at [85, 126] on div "rocks and particles" at bounding box center [71, 129] width 36 height 13
click at [288, 218] on span "Next Question" at bounding box center [294, 218] width 29 height 5
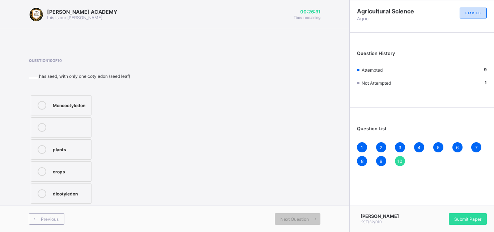
click at [65, 108] on div "Monocotyledon" at bounding box center [70, 104] width 35 height 7
click at [464, 217] on span "Submit Paper" at bounding box center [467, 218] width 27 height 5
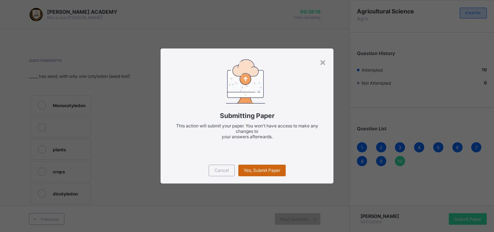
click at [263, 173] on div "Yes, Submit Paper" at bounding box center [261, 170] width 47 height 12
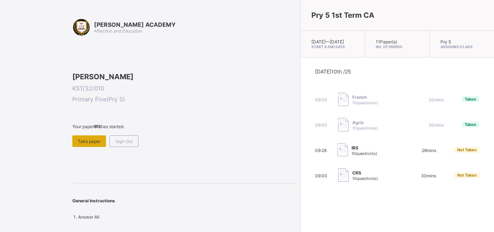
click at [89, 144] on span "Take paper" at bounding box center [89, 140] width 23 height 5
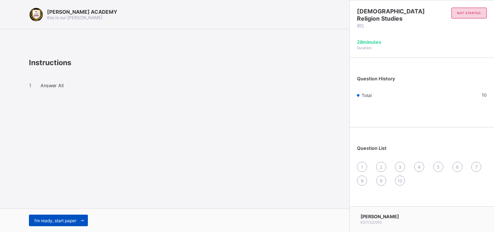
click at [60, 220] on span "I’m ready, start paper" at bounding box center [55, 220] width 42 height 5
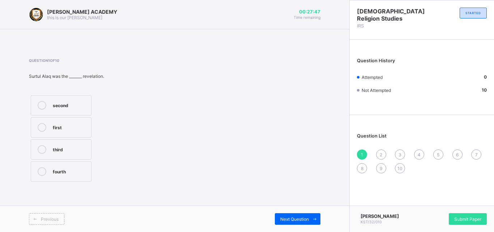
click at [89, 103] on label "second" at bounding box center [61, 105] width 61 height 20
click at [297, 217] on span "Next Question" at bounding box center [294, 218] width 29 height 5
click at [61, 143] on label "reading and knowledge" at bounding box center [61, 151] width 61 height 24
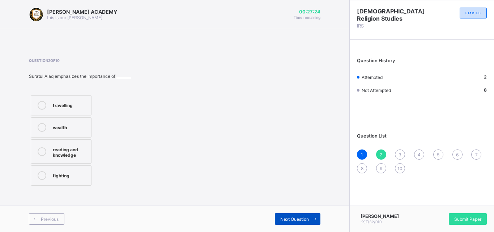
click at [289, 218] on span "Next Question" at bounding box center [294, 218] width 29 height 5
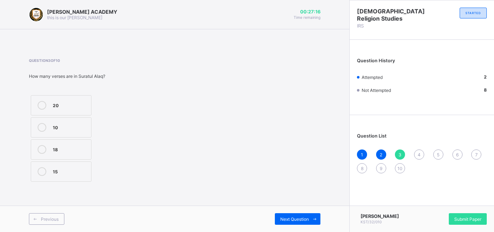
click at [125, 189] on div "Question 3 of 10 How many verses are in Suratul Alaq? 20 10 18 15" at bounding box center [174, 120] width 291 height 147
click at [57, 174] on div "15" at bounding box center [70, 170] width 35 height 7
click at [290, 222] on div "Next Question" at bounding box center [298, 219] width 46 height 12
click at [74, 169] on div "Iqra" at bounding box center [70, 170] width 35 height 7
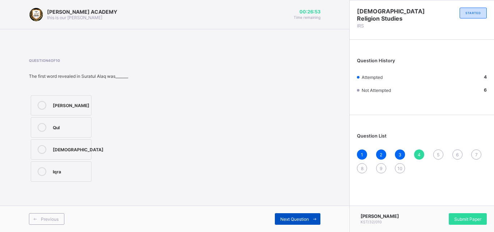
click at [284, 214] on div "Next Question" at bounding box center [298, 219] width 46 height 12
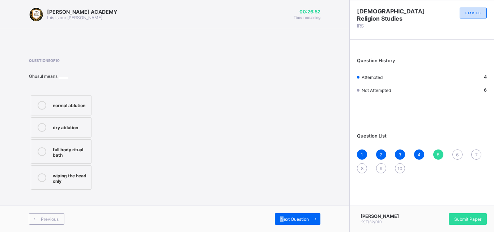
drag, startPoint x: 284, startPoint y: 214, endPoint x: 258, endPoint y: 212, distance: 26.1
click at [258, 212] on div "Previous Next Question" at bounding box center [174, 218] width 349 height 26
click at [288, 218] on span "Next Question" at bounding box center [294, 218] width 29 height 5
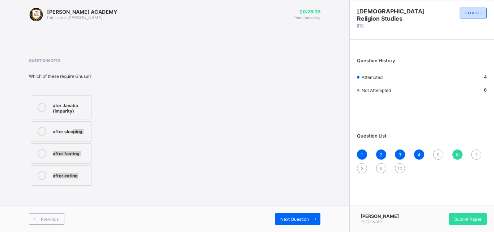
drag, startPoint x: 112, startPoint y: 172, endPoint x: 73, endPoint y: 133, distance: 55.7
click at [73, 133] on div "ater Janaba (impurity) after sleeping after fasting after eating" at bounding box center [82, 140] width 107 height 94
click at [439, 153] on span "5" at bounding box center [437, 154] width 3 height 5
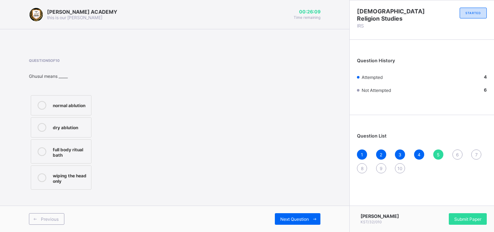
click at [53, 145] on div "full body ritual bath" at bounding box center [70, 151] width 35 height 13
click at [278, 216] on div "Next Question" at bounding box center [298, 219] width 46 height 12
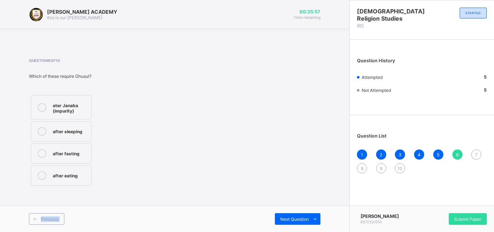
drag, startPoint x: 278, startPoint y: 216, endPoint x: 246, endPoint y: 189, distance: 42.6
click at [246, 189] on div "[PERSON_NAME] ACADEMY this is our [PERSON_NAME] 00:25:57 Time remaining Questio…" at bounding box center [174, 116] width 349 height 232
click at [74, 98] on label "ater Janaba (impurity)" at bounding box center [61, 107] width 61 height 24
click at [283, 228] on div "Previous Next Question" at bounding box center [174, 218] width 349 height 26
click at [294, 215] on div "Next Question" at bounding box center [298, 219] width 46 height 12
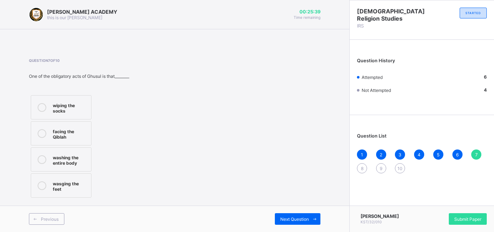
drag, startPoint x: 225, startPoint y: 183, endPoint x: 203, endPoint y: 173, distance: 23.8
click at [203, 173] on div "Question 7 of 10 One of the obligatory acts of Ghusul is that________ wiping th…" at bounding box center [174, 128] width 291 height 141
click at [90, 121] on label "facing the Qiblah" at bounding box center [61, 133] width 61 height 24
click at [65, 132] on div "facing the Qiblah" at bounding box center [70, 133] width 35 height 13
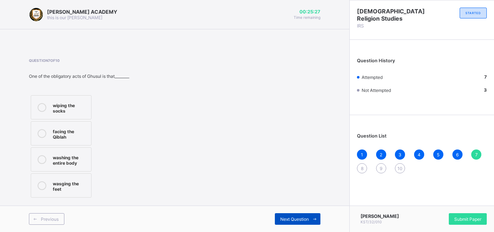
click at [292, 221] on span "Next Question" at bounding box center [294, 218] width 29 height 5
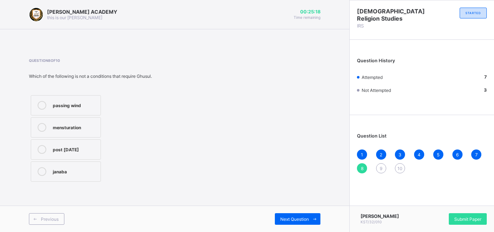
click at [90, 166] on label "janaba" at bounding box center [66, 171] width 70 height 20
drag, startPoint x: 200, startPoint y: 209, endPoint x: 273, endPoint y: 226, distance: 74.9
click at [273, 226] on div "Previous Next Question" at bounding box center [174, 218] width 349 height 26
click at [287, 219] on span "Next Question" at bounding box center [294, 218] width 29 height 5
click at [59, 101] on div "Barzah" at bounding box center [70, 104] width 35 height 7
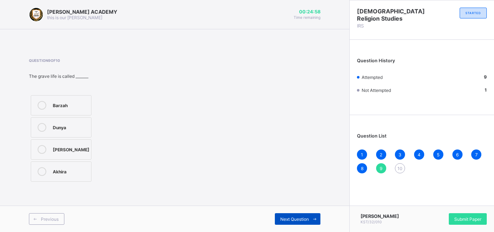
click at [308, 214] on div "Next Question" at bounding box center [298, 219] width 46 height 12
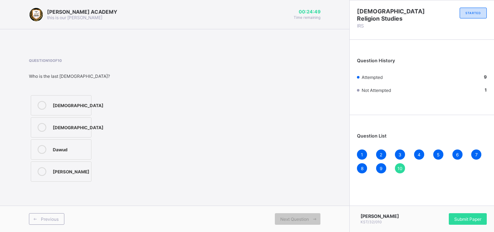
click at [76, 127] on div "[DEMOGRAPHIC_DATA]" at bounding box center [78, 126] width 51 height 7
click at [457, 217] on span "Submit Paper" at bounding box center [467, 218] width 27 height 5
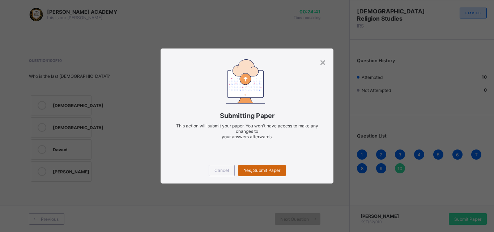
click at [263, 169] on span "Yes, Submit Paper" at bounding box center [262, 169] width 36 height 5
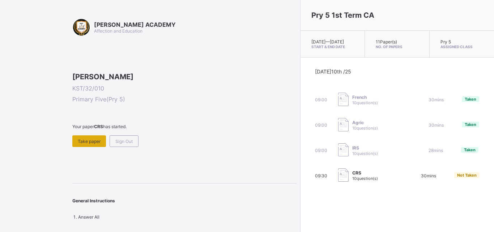
click at [97, 144] on span "Take paper" at bounding box center [89, 140] width 23 height 5
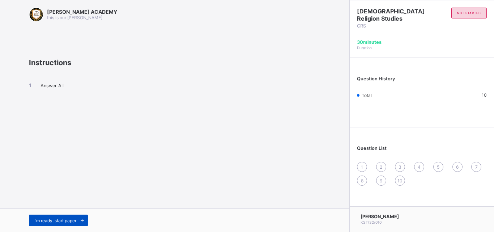
click at [86, 224] on span at bounding box center [82, 220] width 12 height 12
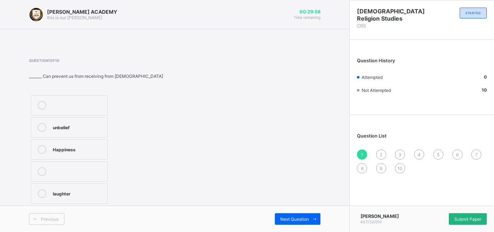
click at [460, 214] on div "Submit Paper" at bounding box center [467, 219] width 38 height 12
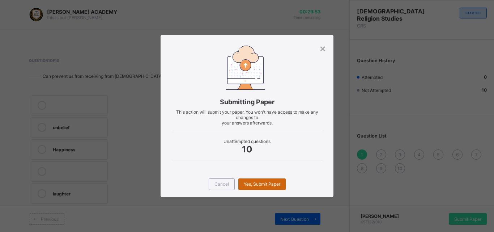
click at [248, 187] on div "Yes, Submit Paper" at bounding box center [261, 184] width 47 height 12
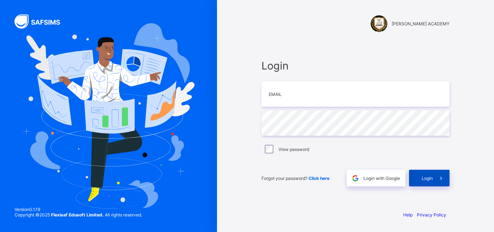
click at [421, 174] on div "Login" at bounding box center [429, 177] width 40 height 17
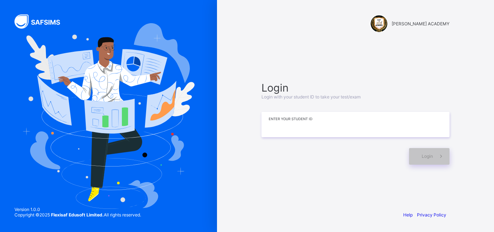
click at [301, 119] on input at bounding box center [355, 124] width 188 height 25
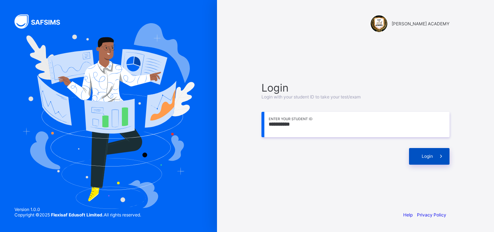
type input "**********"
click at [423, 156] on span "Login" at bounding box center [426, 155] width 11 height 5
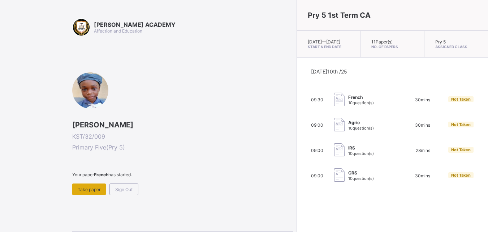
click at [92, 190] on span "Take paper" at bounding box center [89, 188] width 23 height 5
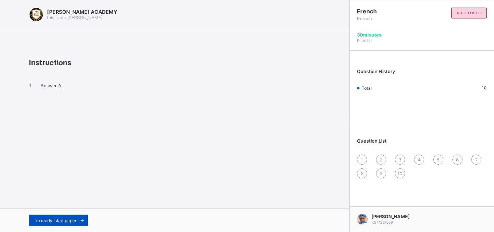
click at [69, 221] on span "I’m ready, start paper" at bounding box center [55, 220] width 42 height 5
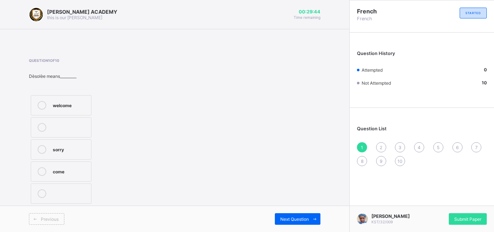
click at [72, 104] on div "welcome" at bounding box center [70, 104] width 35 height 7
click at [288, 216] on span "Next Question" at bounding box center [294, 218] width 29 height 5
click at [80, 98] on label "Praia" at bounding box center [61, 105] width 61 height 20
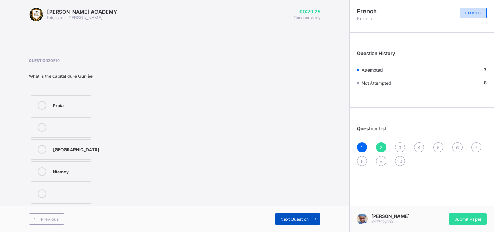
click at [288, 214] on div "Next Question" at bounding box center [298, 219] width 46 height 12
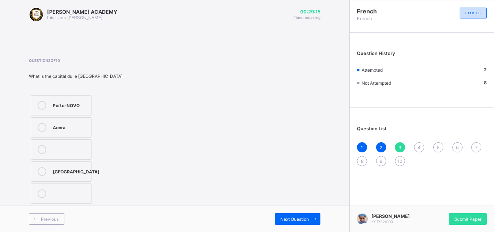
click at [80, 99] on label "Porto-NOVO" at bounding box center [61, 105] width 61 height 20
click at [294, 214] on div "Next Question" at bounding box center [298, 219] width 46 height 12
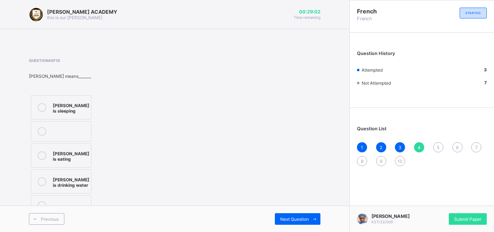
click at [62, 102] on div "[PERSON_NAME] is sleeping" at bounding box center [71, 107] width 36 height 13
click at [284, 217] on span "Next Question" at bounding box center [294, 218] width 29 height 5
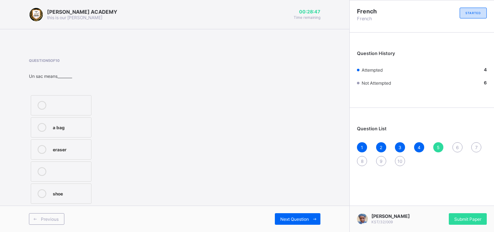
click at [60, 131] on div "a bag" at bounding box center [70, 127] width 35 height 9
click at [291, 218] on span "Next Question" at bounding box center [294, 218] width 29 height 5
click at [145, 146] on div "Question 6 of 10 Comment tu'appelle? how is work what is your name how far" at bounding box center [174, 133] width 291 height 151
drag, startPoint x: 103, startPoint y: 146, endPoint x: 95, endPoint y: 147, distance: 8.7
click at [97, 147] on div "how is work what is your name how far" at bounding box center [82, 151] width 107 height 116
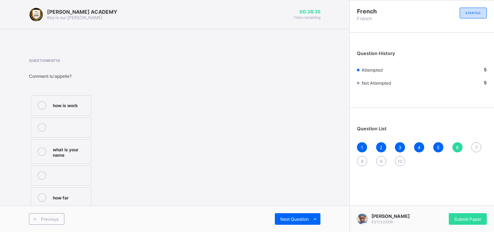
click at [80, 154] on div "what is your name" at bounding box center [70, 151] width 35 height 13
click at [290, 218] on span "Next Question" at bounding box center [294, 218] width 29 height 5
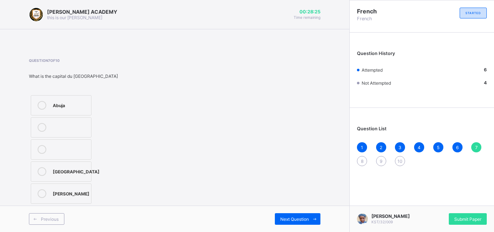
click at [74, 187] on label "[PERSON_NAME]" at bounding box center [61, 193] width 61 height 20
click at [296, 223] on div "Next Question" at bounding box center [298, 219] width 46 height 12
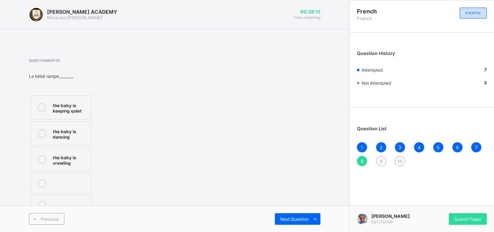
click at [84, 162] on div "the baby is crawling" at bounding box center [70, 159] width 35 height 13
click at [285, 219] on span "Next Question" at bounding box center [294, 218] width 29 height 5
click at [80, 121] on label "Serah laughs" at bounding box center [61, 127] width 61 height 20
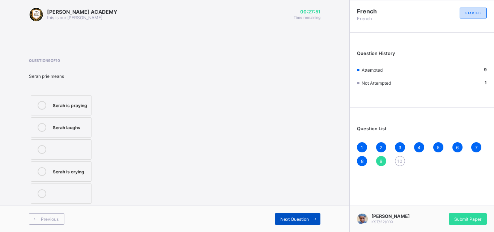
click at [292, 222] on div "Next Question" at bounding box center [298, 219] width 46 height 12
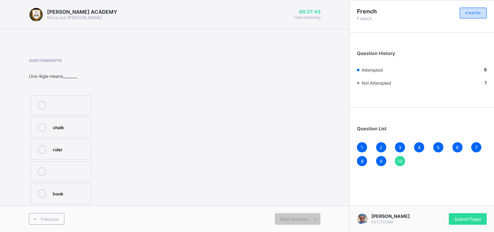
click at [67, 145] on label "ruler" at bounding box center [61, 149] width 61 height 20
click at [456, 213] on div "Submit Paper" at bounding box center [467, 219] width 38 height 12
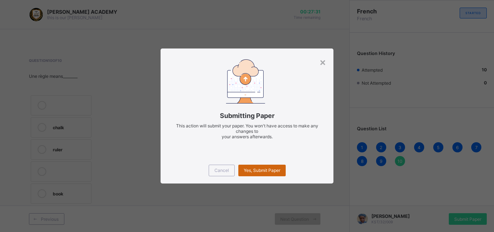
click at [263, 165] on div "Yes, Submit Paper" at bounding box center [261, 170] width 47 height 12
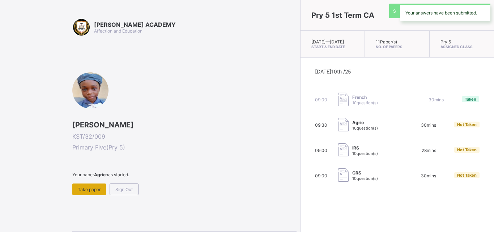
click at [86, 194] on div "Take paper" at bounding box center [89, 189] width 34 height 12
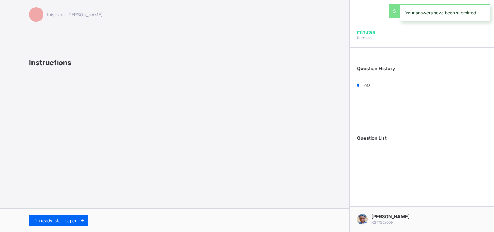
click at [86, 194] on div "this is our motton Instructions I’m ready, start paper" at bounding box center [174, 116] width 349 height 232
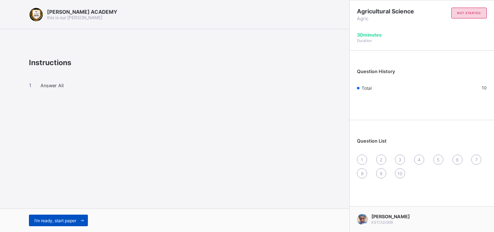
click at [74, 215] on div "I’m ready, start paper" at bounding box center [58, 220] width 59 height 12
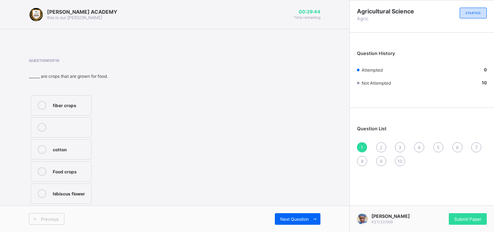
click at [83, 171] on div "Food crops" at bounding box center [70, 170] width 35 height 7
click at [306, 215] on div "Next Question" at bounding box center [298, 219] width 46 height 12
click at [61, 111] on label "two" at bounding box center [65, 105] width 69 height 20
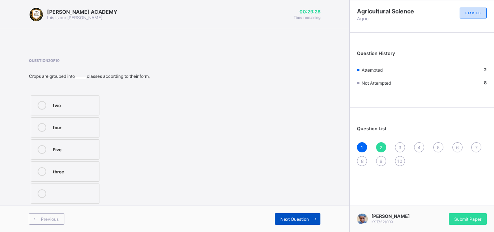
click at [285, 215] on div "Next Question" at bounding box center [298, 219] width 46 height 12
click at [76, 99] on label "soil profile" at bounding box center [64, 105] width 66 height 20
click at [283, 216] on span "Next Question" at bounding box center [294, 218] width 29 height 5
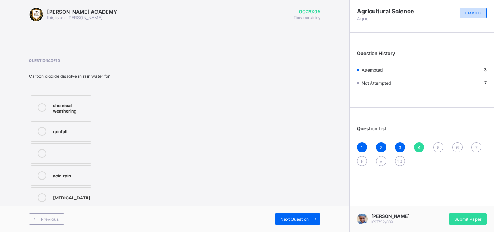
click at [73, 174] on div "acid rain" at bounding box center [70, 174] width 35 height 7
click at [284, 215] on div "Next Question" at bounding box center [298, 219] width 46 height 12
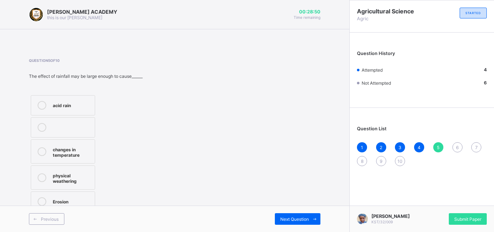
click at [82, 111] on label "acid rain" at bounding box center [63, 105] width 64 height 20
click at [282, 219] on span "Next Question" at bounding box center [294, 218] width 29 height 5
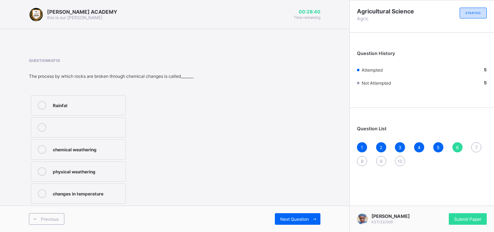
click at [112, 170] on div "physical weathering" at bounding box center [87, 170] width 69 height 7
click at [315, 219] on icon at bounding box center [314, 218] width 5 height 5
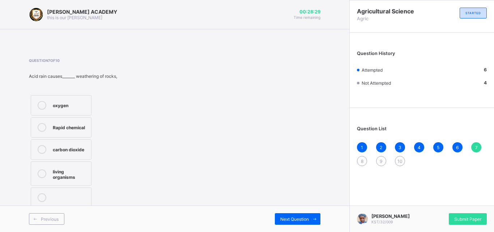
click at [70, 146] on div "carbon dioxide" at bounding box center [70, 148] width 35 height 7
click at [282, 215] on div "Next Question" at bounding box center [298, 219] width 46 height 12
click at [52, 120] on label "Soil profile" at bounding box center [62, 127] width 63 height 20
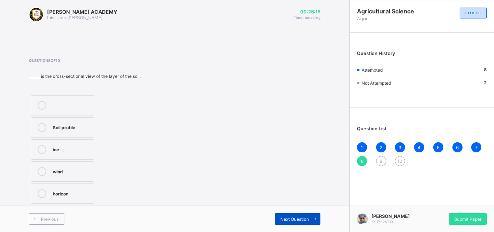
click at [295, 222] on div "Next Question" at bounding box center [298, 219] width 46 height 12
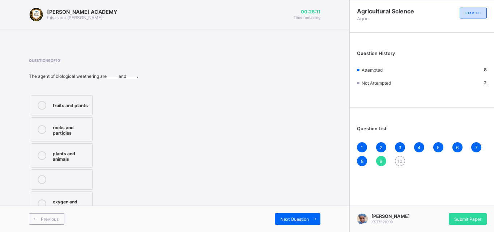
click at [69, 153] on div "plants and animals" at bounding box center [71, 155] width 36 height 13
click at [275, 224] on div "Next Question" at bounding box center [298, 219] width 46 height 12
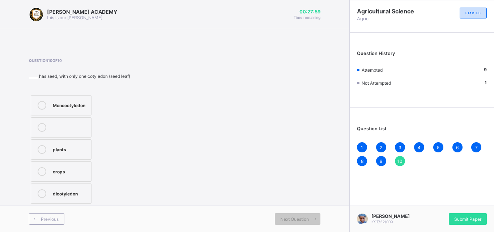
click at [156, 204] on div "Question 10 of 10 _____ has seed, with only one cotyledon (seed leaf) Monocotyl…" at bounding box center [174, 131] width 291 height 147
click at [70, 185] on label "dicotyledon" at bounding box center [61, 193] width 61 height 20
click at [477, 213] on div "Submit Paper" at bounding box center [467, 219] width 38 height 12
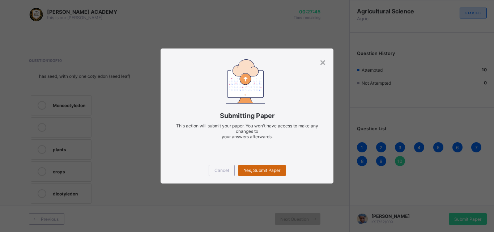
click at [262, 175] on div "Yes, Submit Paper" at bounding box center [261, 170] width 47 height 12
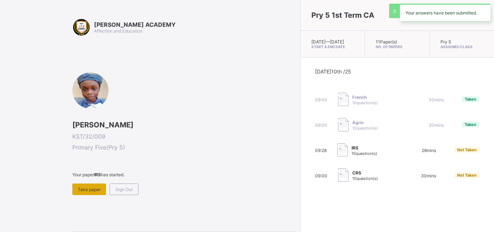
click at [98, 191] on span "Take paper" at bounding box center [89, 188] width 23 height 5
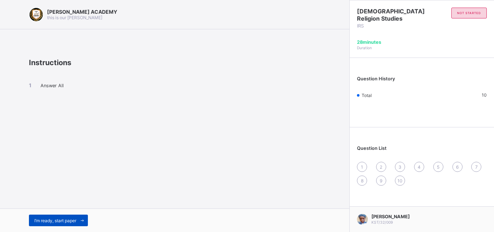
click at [60, 219] on span "I’m ready, start paper" at bounding box center [55, 220] width 42 height 5
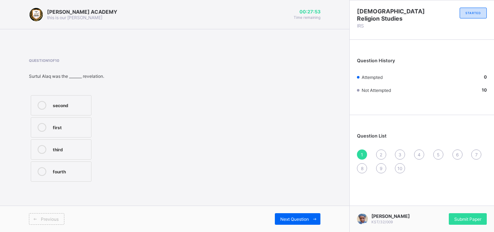
click at [71, 128] on div "first" at bounding box center [70, 126] width 35 height 7
click at [275, 215] on div "Next Question" at bounding box center [298, 219] width 46 height 12
click at [74, 147] on div "reading and knowledge" at bounding box center [70, 151] width 35 height 13
drag, startPoint x: 228, startPoint y: 189, endPoint x: 140, endPoint y: 167, distance: 90.0
click at [132, 167] on div "Question 2 of 10 Suratul Alaq emphasizes the importance of ________ travelling …" at bounding box center [174, 122] width 291 height 151
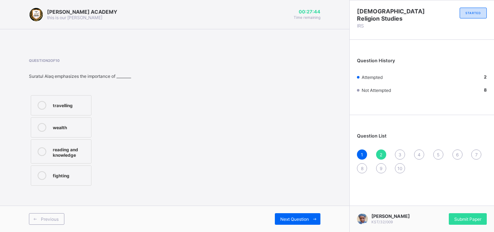
drag, startPoint x: 140, startPoint y: 167, endPoint x: 152, endPoint y: 171, distance: 12.1
click at [147, 169] on div "Question 2 of 10 Suratul Alaq emphasizes the importance of ________ travelling …" at bounding box center [174, 122] width 291 height 129
click at [289, 215] on div "Next Question" at bounding box center [298, 219] width 46 height 12
drag, startPoint x: 289, startPoint y: 215, endPoint x: 154, endPoint y: 186, distance: 137.8
click at [154, 186] on div "KAY ACADEMY this is our motton 00:27:31 Time remaining Question 3 of 10 How man…" at bounding box center [174, 116] width 349 height 232
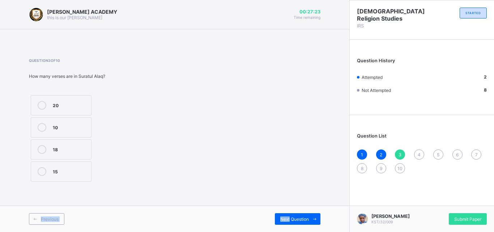
click at [82, 180] on label "15" at bounding box center [61, 171] width 61 height 20
click at [293, 211] on div "Previous Next Question" at bounding box center [174, 218] width 349 height 26
click at [291, 218] on span "Next Question" at bounding box center [294, 218] width 29 height 5
click at [73, 124] on div "Qul" at bounding box center [70, 126] width 35 height 7
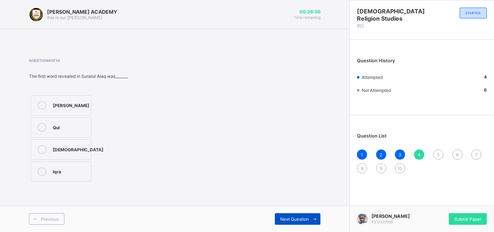
click at [313, 217] on icon at bounding box center [314, 218] width 5 height 5
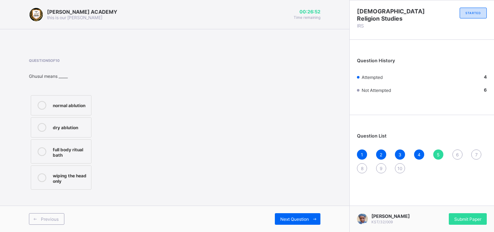
click at [78, 154] on div "full body ritual bath" at bounding box center [70, 151] width 35 height 13
click at [291, 222] on div "Next Question" at bounding box center [298, 219] width 46 height 12
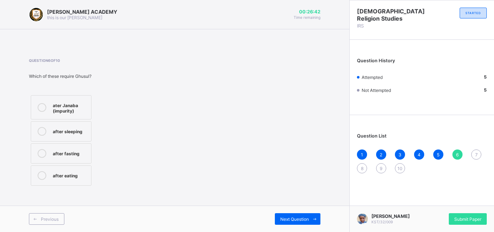
click at [41, 155] on icon at bounding box center [42, 153] width 9 height 9
click at [296, 215] on div "Next Question" at bounding box center [298, 219] width 46 height 12
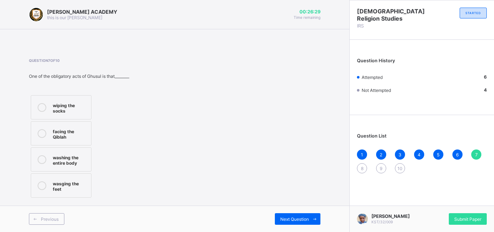
click at [73, 148] on label "washing the entire body" at bounding box center [61, 159] width 61 height 24
click at [296, 219] on span "Next Question" at bounding box center [294, 218] width 29 height 5
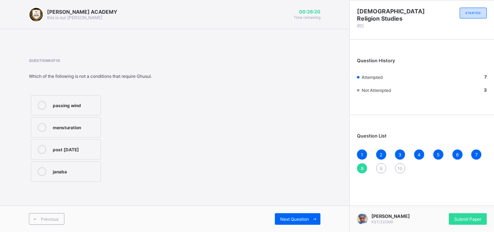
click at [95, 147] on div "post [DATE]" at bounding box center [75, 148] width 44 height 7
click at [277, 221] on div "Next Question" at bounding box center [298, 219] width 46 height 12
click at [68, 143] on label "[PERSON_NAME]" at bounding box center [61, 149] width 61 height 20
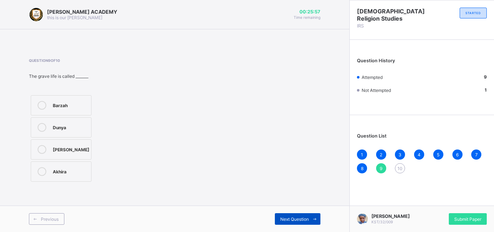
click at [310, 218] on span at bounding box center [315, 219] width 12 height 12
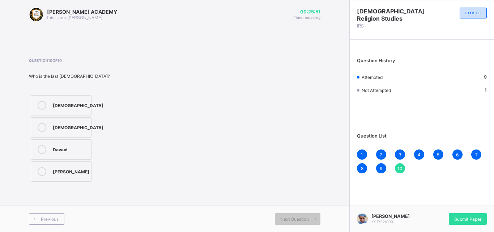
click at [84, 124] on div "[DEMOGRAPHIC_DATA]" at bounding box center [78, 126] width 51 height 7
click at [461, 216] on span "Submit Paper" at bounding box center [467, 218] width 27 height 5
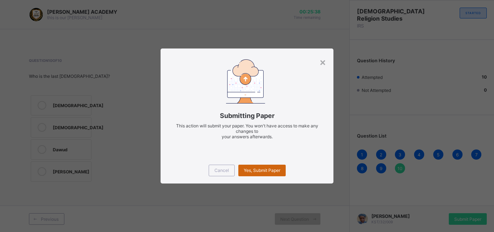
click at [255, 172] on span "Yes, Submit Paper" at bounding box center [262, 169] width 36 height 5
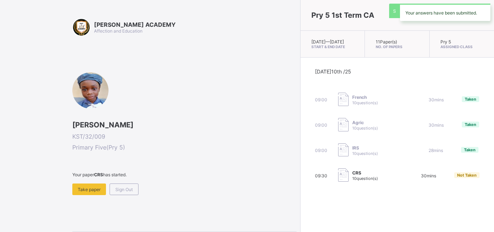
click at [86, 228] on div "KAY ACADEMY Affection and Education Salma Musa Mohammed KST/32/009 Primary Five…" at bounding box center [184, 142] width 224 height 249
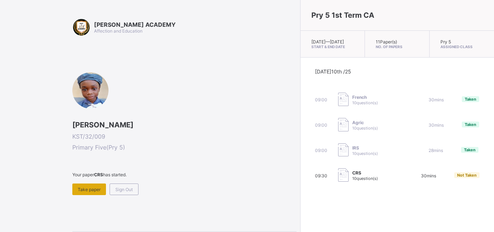
click at [80, 190] on span "Take paper" at bounding box center [89, 188] width 23 height 5
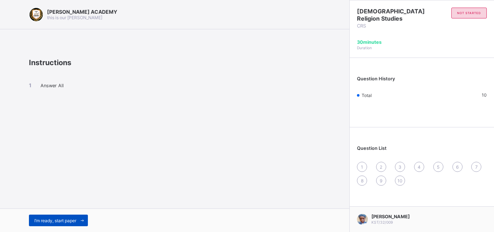
click at [65, 221] on span "I’m ready, start paper" at bounding box center [55, 220] width 42 height 5
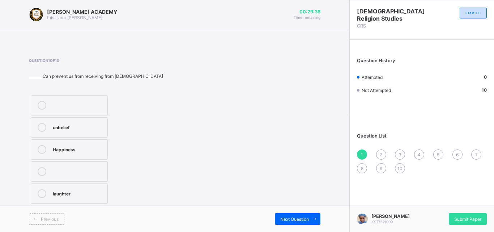
click at [61, 111] on label at bounding box center [69, 105] width 77 height 20
click at [466, 220] on div "Submit Paper" at bounding box center [467, 219] width 38 height 12
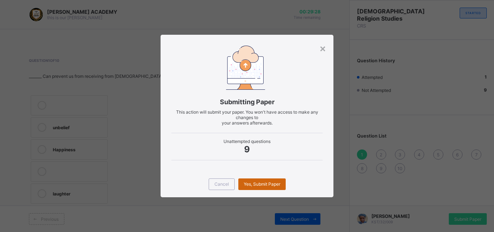
click at [271, 186] on div "Yes, Submit Paper" at bounding box center [261, 184] width 47 height 12
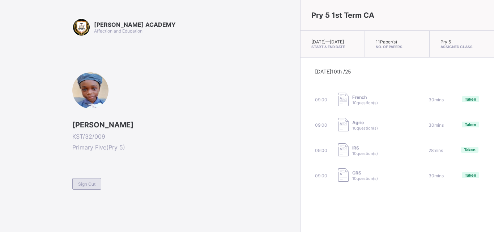
click at [84, 184] on span "Sign Out" at bounding box center [86, 183] width 17 height 5
